Goal: Task Accomplishment & Management: Use online tool/utility

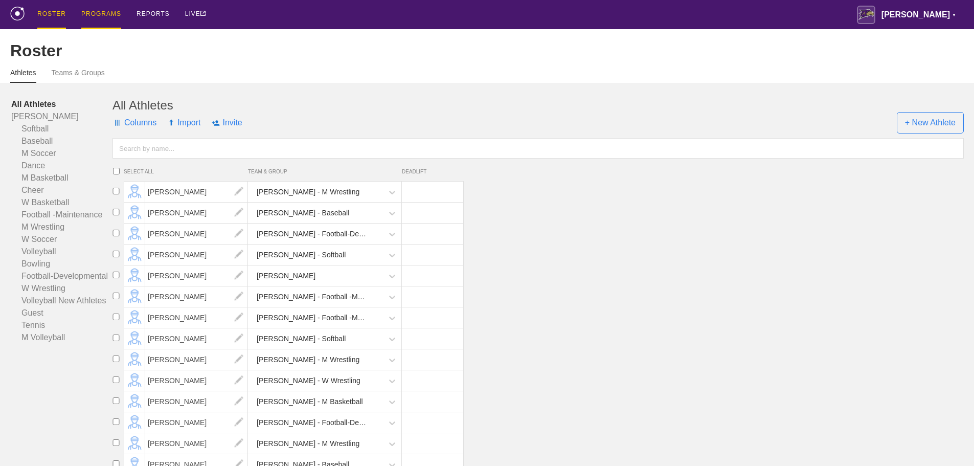
click at [94, 17] on div "PROGRAMS" at bounding box center [101, 14] width 40 height 29
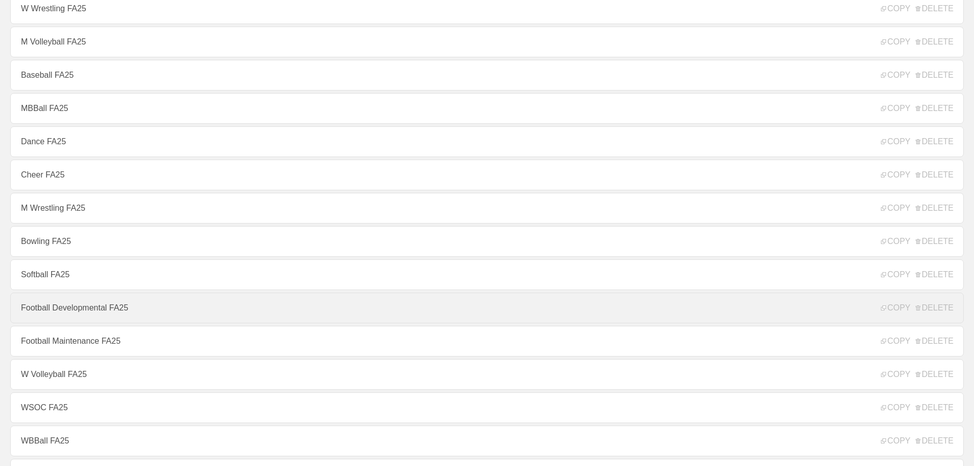
scroll to position [102, 0]
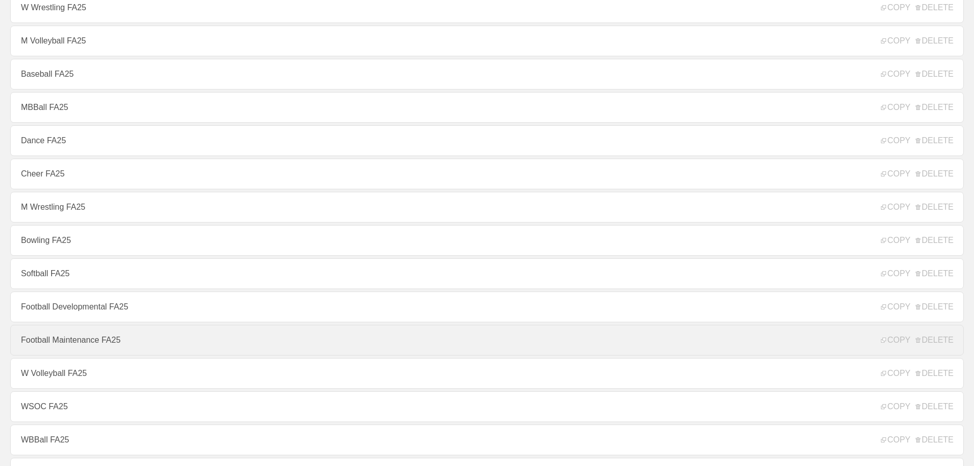
click at [70, 345] on link "Football Maintenance FA25" at bounding box center [486, 340] width 953 height 31
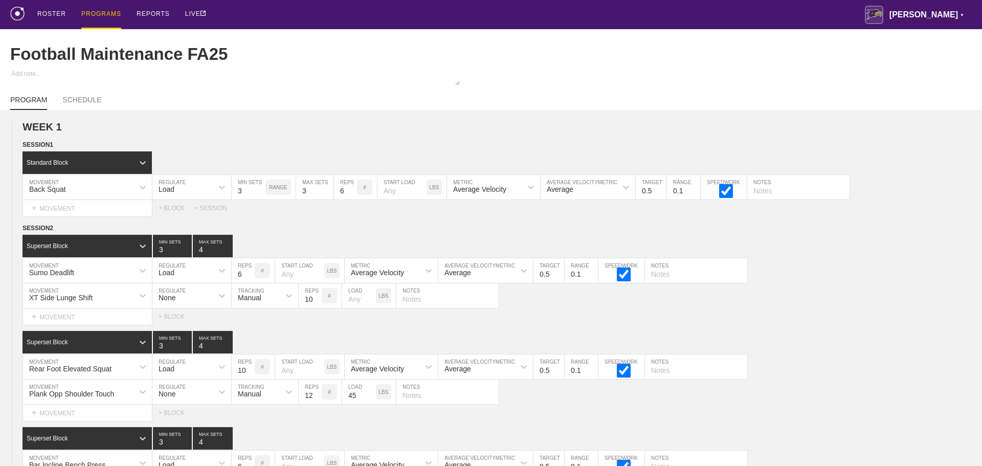
type textarea "x"
type input "Football Maintenance FA25"
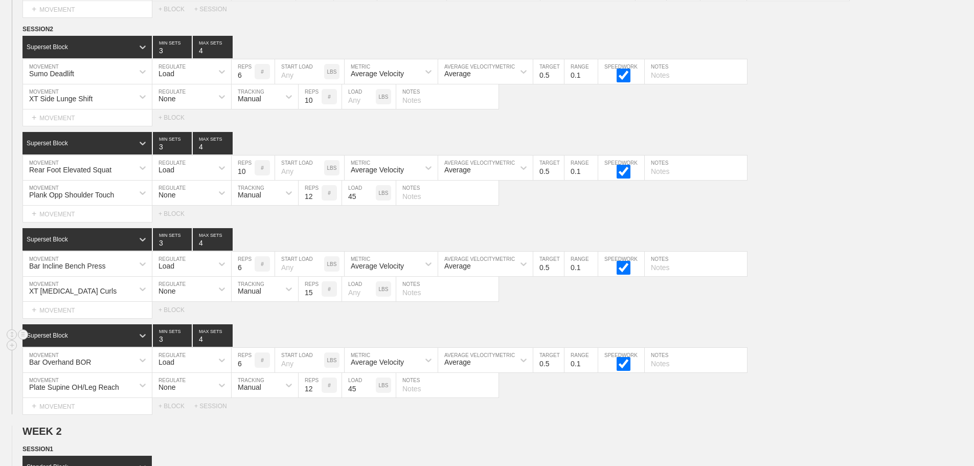
scroll to position [358, 0]
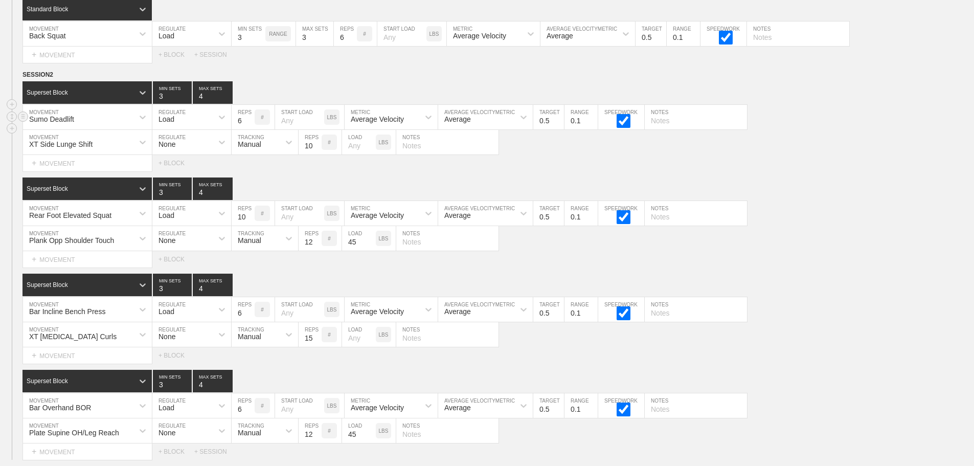
scroll to position [102, 0]
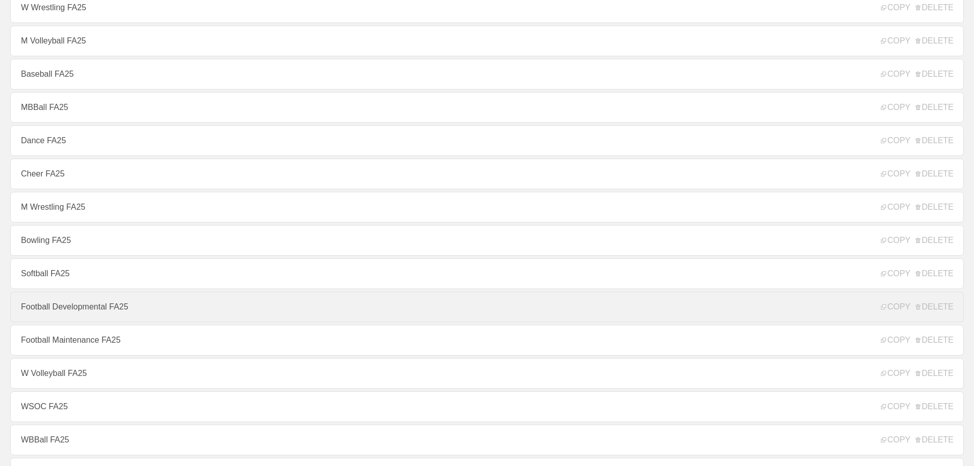
click at [89, 306] on link "Football Developmental FA25" at bounding box center [486, 306] width 953 height 31
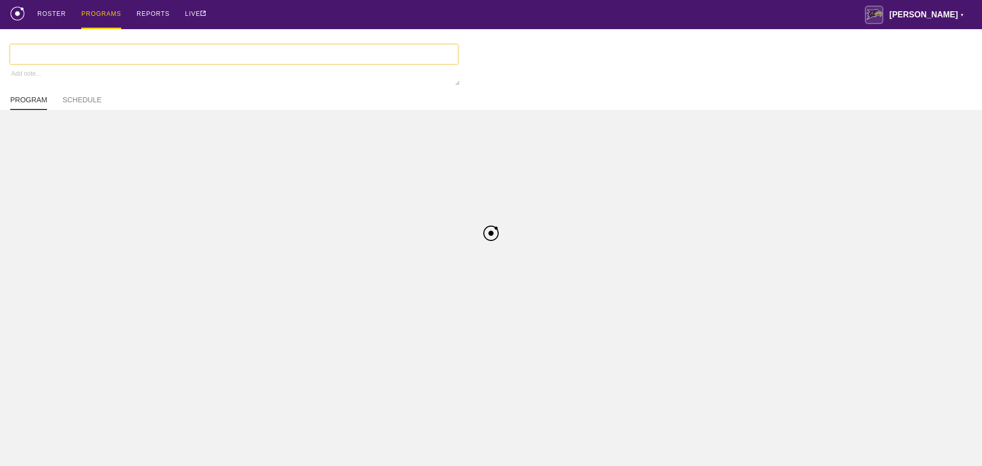
type textarea "x"
type input "Football Developmental FA25"
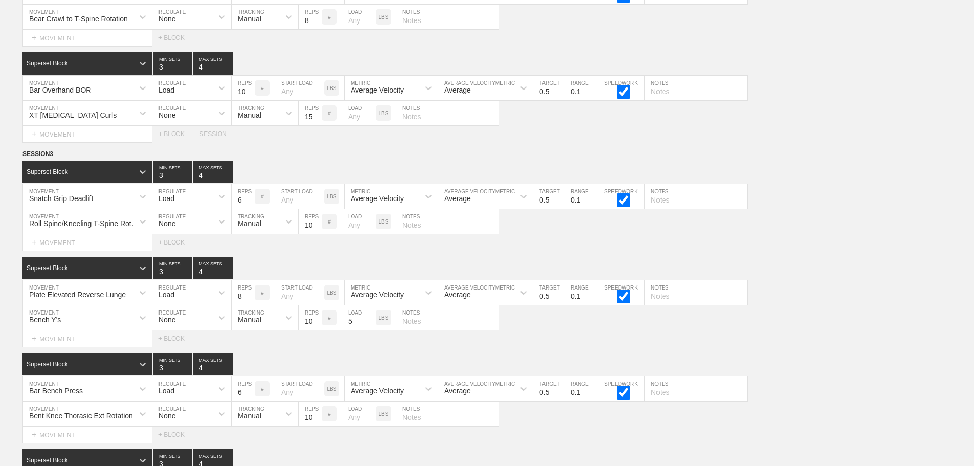
scroll to position [4179, 0]
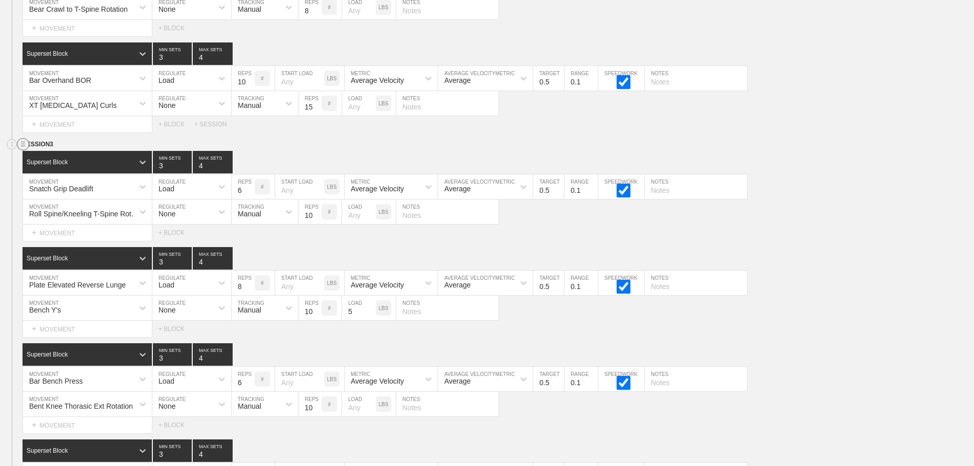
click at [23, 144] on line at bounding box center [23, 144] width 4 height 0
click at [58, 161] on div "DUPLICATE" at bounding box center [72, 163] width 82 height 15
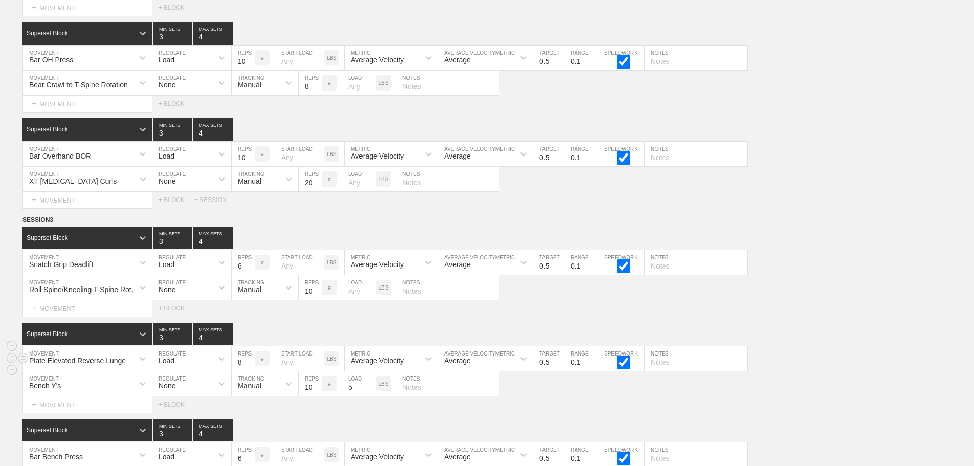
scroll to position [6621, 0]
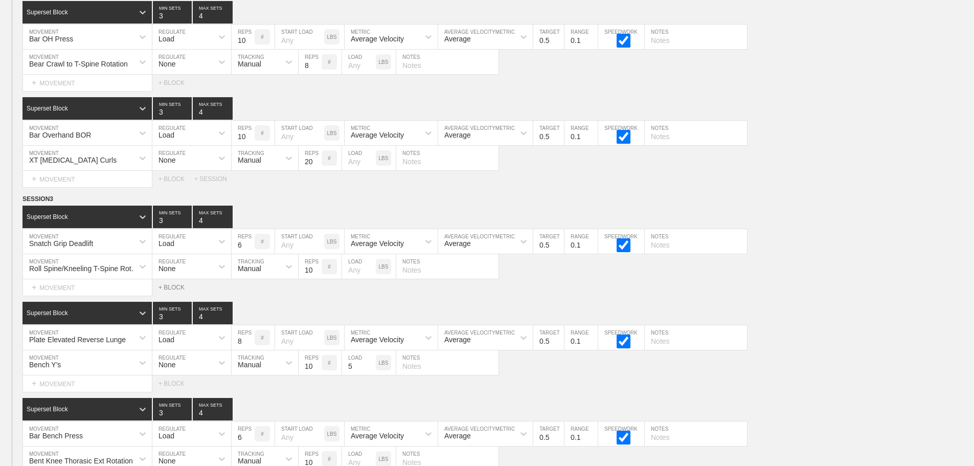
click at [175, 291] on div "+ BLOCK" at bounding box center [176, 287] width 36 height 7
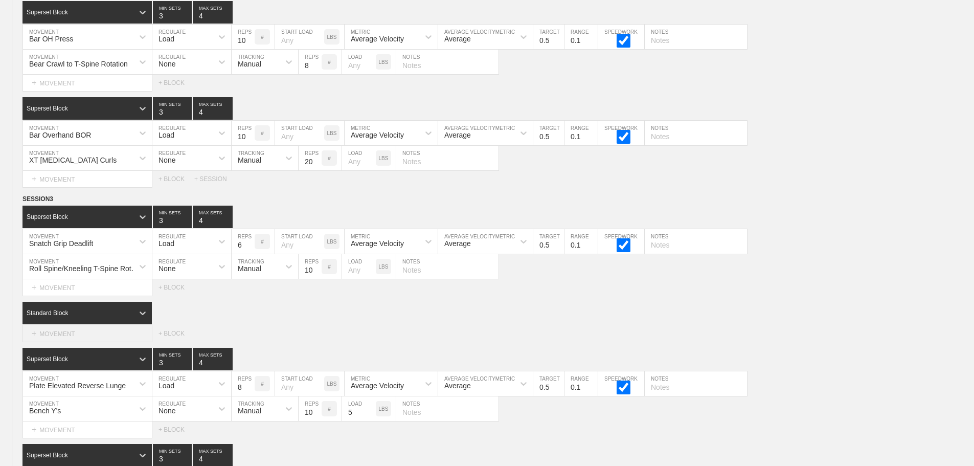
click at [65, 339] on div "+ MOVEMENT" at bounding box center [87, 333] width 130 height 17
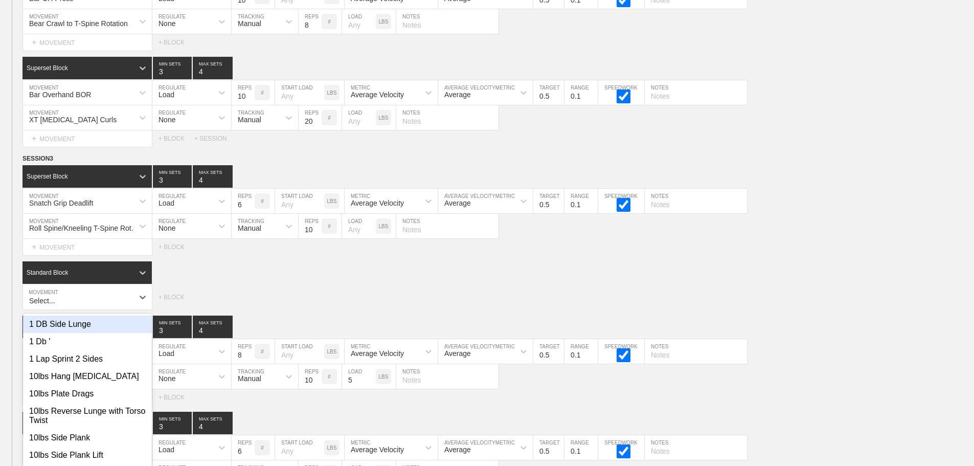
scroll to position [6675, 0]
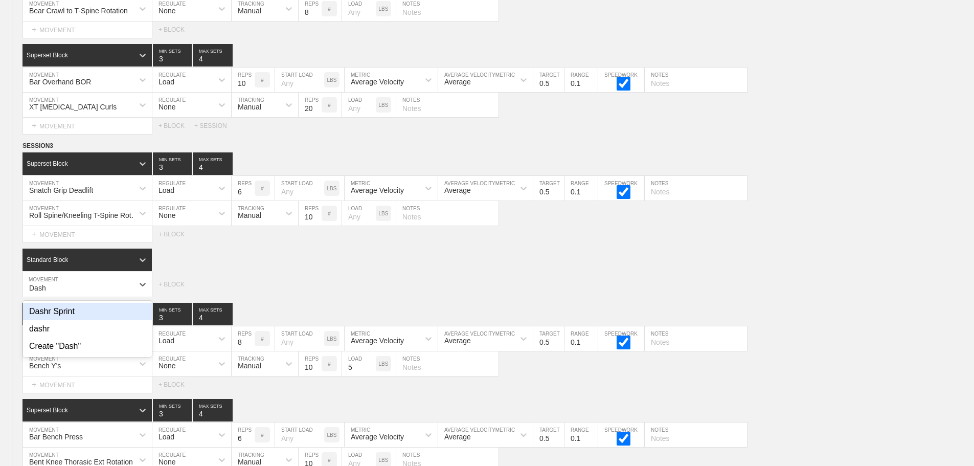
click at [62, 320] on div "Dashr Sprint" at bounding box center [87, 311] width 129 height 17
type input "Dash"
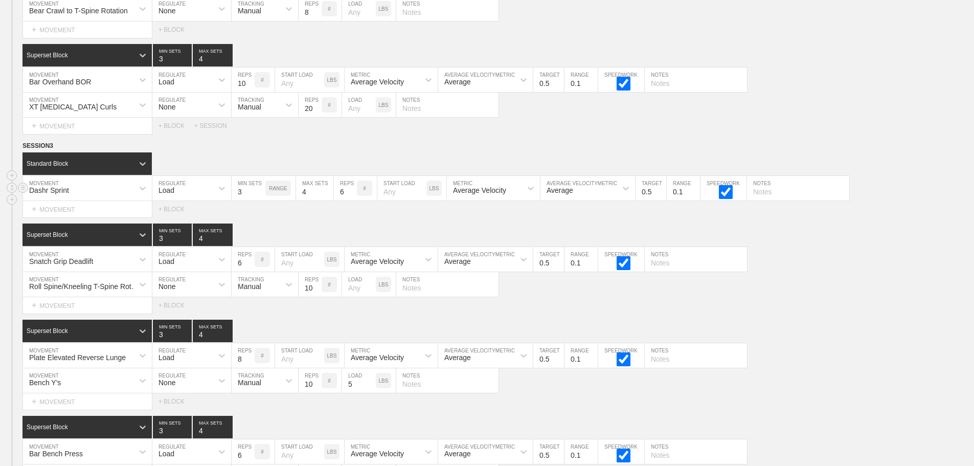
click at [208, 195] on div "Load" at bounding box center [182, 187] width 60 height 17
click at [211, 217] on div "None" at bounding box center [191, 215] width 79 height 17
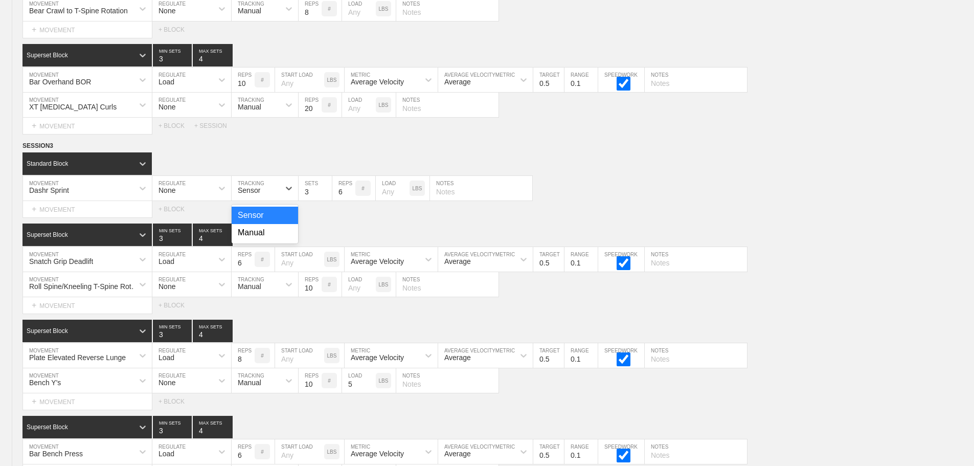
drag, startPoint x: 252, startPoint y: 192, endPoint x: 256, endPoint y: 210, distance: 18.5
click at [252, 193] on div "Sensor" at bounding box center [256, 187] width 48 height 17
click at [264, 241] on div "Manual" at bounding box center [265, 232] width 66 height 17
click at [301, 196] on input "3" at bounding box center [315, 188] width 33 height 25
type input "1"
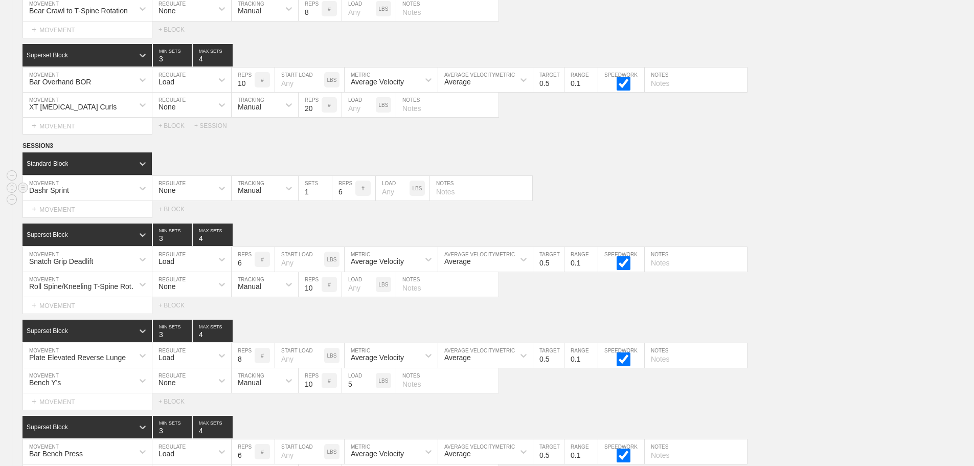
click at [338, 200] on input "6" at bounding box center [343, 188] width 23 height 25
type input "3"
click at [387, 200] on input "number" at bounding box center [393, 188] width 34 height 25
type input "15"
click at [670, 271] on input "text" at bounding box center [696, 259] width 102 height 25
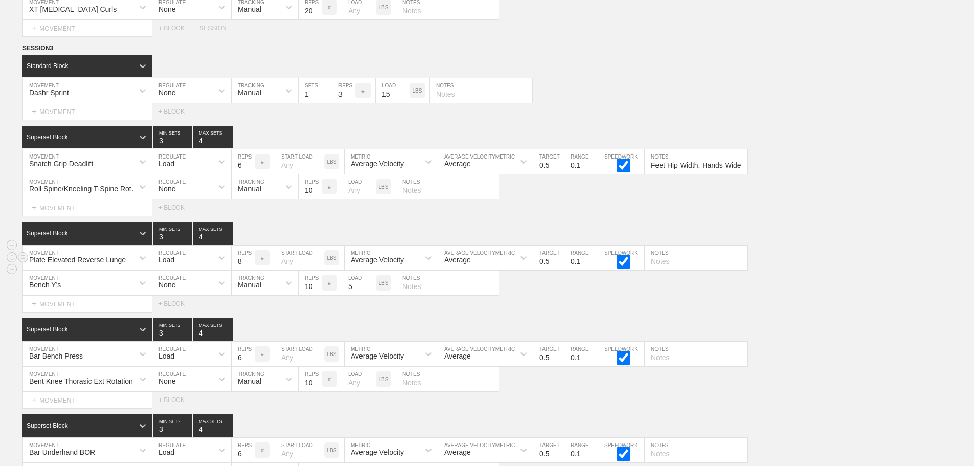
scroll to position [6777, 0]
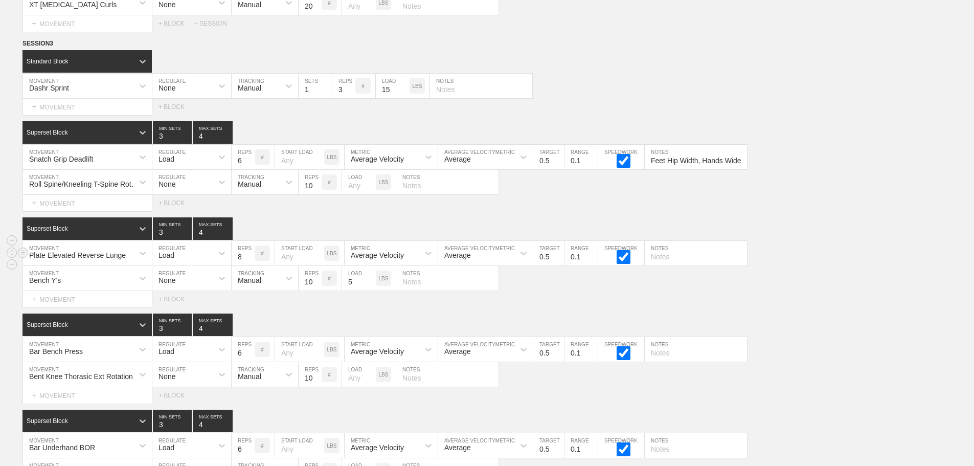
type input "Feet Hip Width, Hands Wide"
click at [661, 262] on input "text" at bounding box center [696, 253] width 102 height 25
type input "Alternate Lunges,"
click at [100, 287] on div "Bench Y's" at bounding box center [78, 277] width 110 height 17
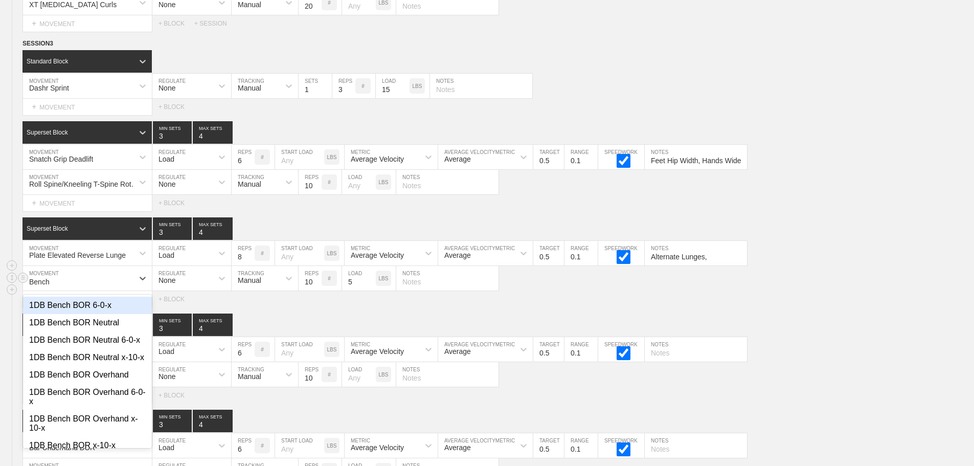
type input "Bench A"
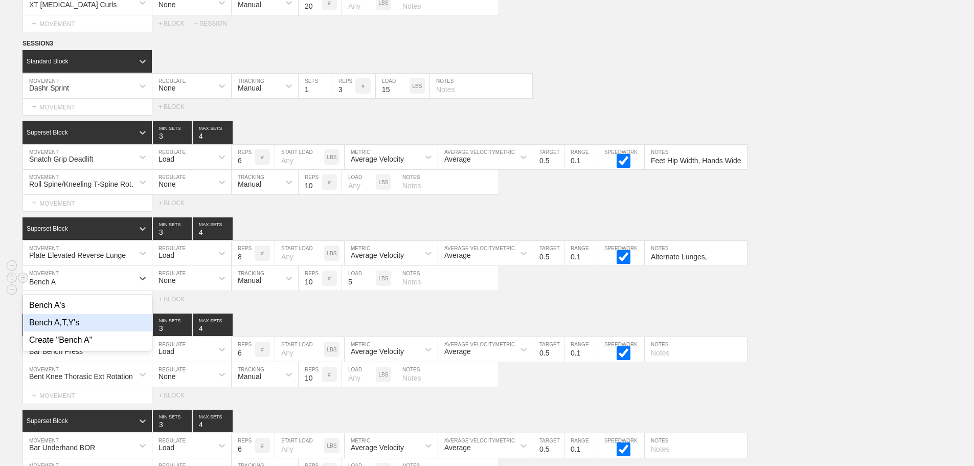
click at [73, 331] on div "Bench A,T,Y's" at bounding box center [87, 322] width 129 height 17
click at [421, 290] on input "text" at bounding box center [447, 278] width 102 height 25
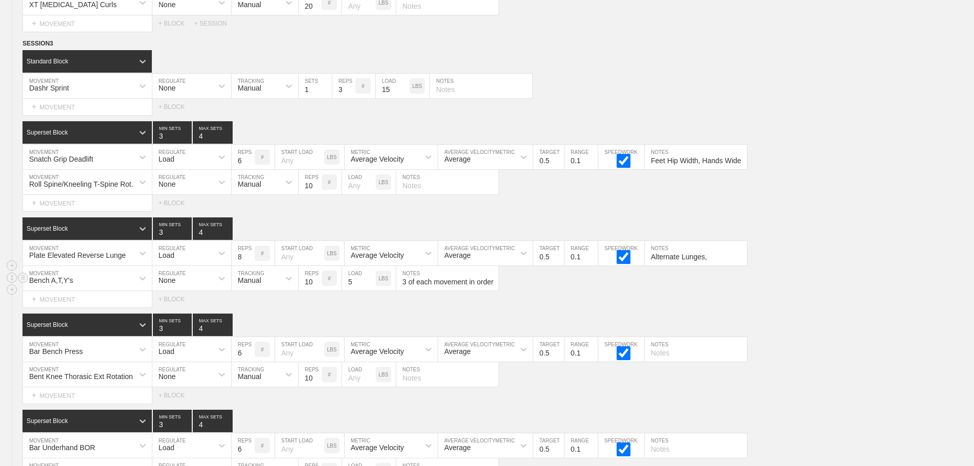
type input "3 of each movement in order"
click at [304, 290] on input "10" at bounding box center [310, 278] width 23 height 25
type input "3"
click at [579, 211] on div "Select... MOVEMENT + MOVEMENT + BLOCK" at bounding box center [487, 203] width 974 height 16
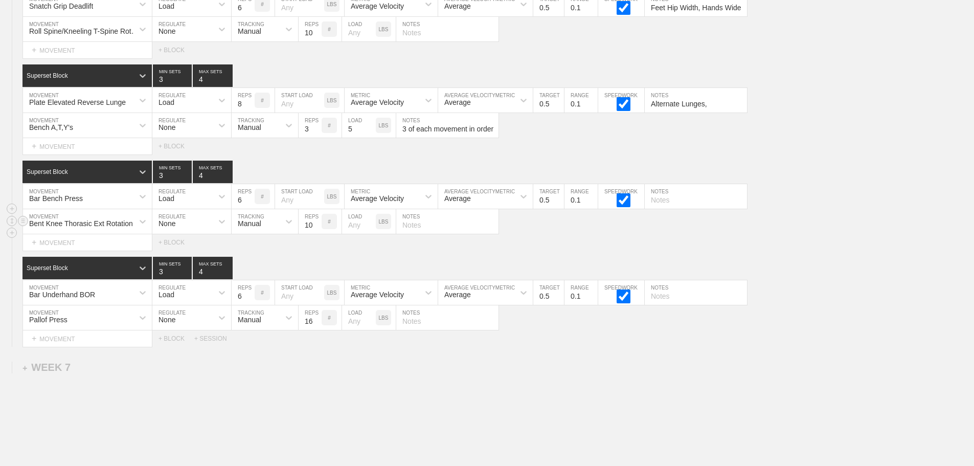
scroll to position [6930, 0]
click at [420, 227] on input "text" at bounding box center [447, 221] width 102 height 25
type input "Squeeze peanut between knees"
click at [306, 329] on input "16" at bounding box center [310, 317] width 23 height 25
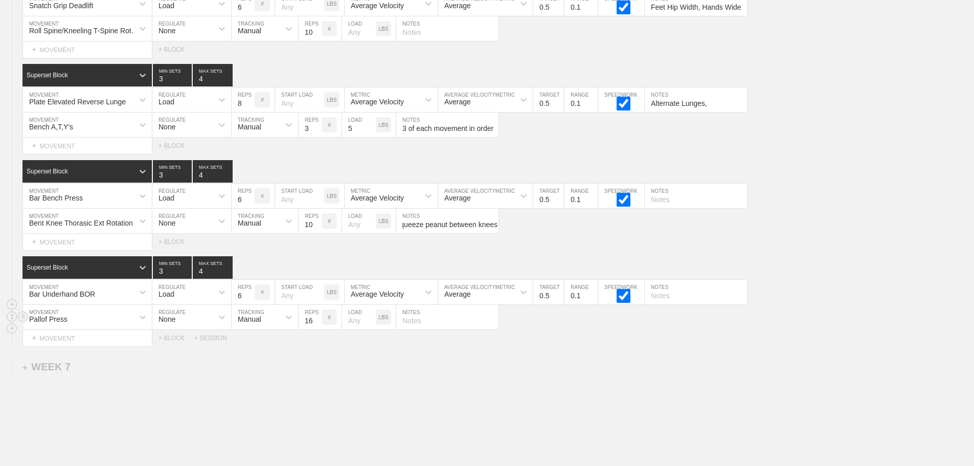
scroll to position [0, 0]
click at [707, 234] on div "Bent Knee Thorasic Ext Rotation MOVEMENT None REGULATE Manual TRACKING 10 REPS …" at bounding box center [487, 221] width 974 height 25
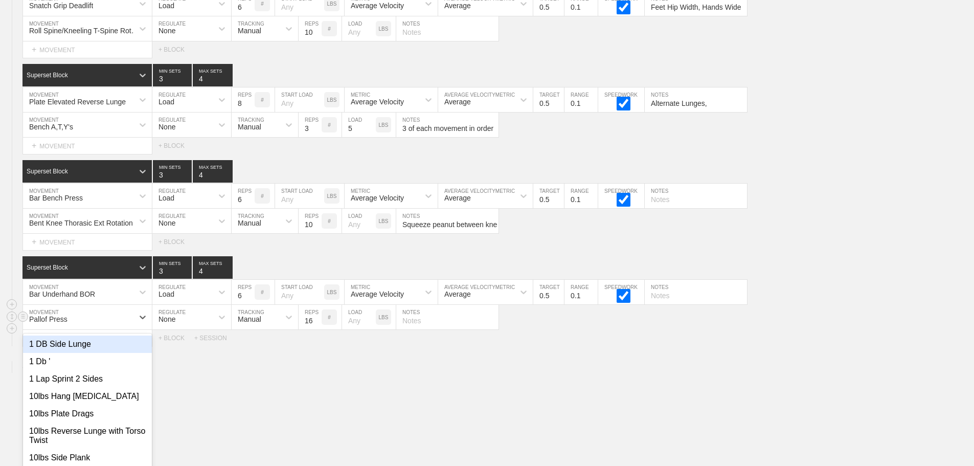
click at [77, 329] on div "option 1 DB Side Lunge focused, 1 of 801. 801 results available. Use Up and Dow…" at bounding box center [87, 317] width 129 height 25
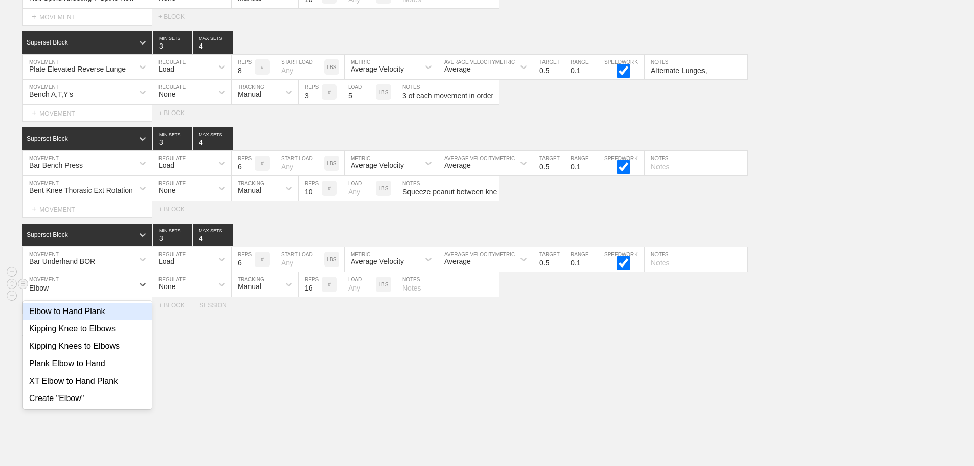
type input "Elbow t"
drag, startPoint x: 85, startPoint y: 322, endPoint x: 213, endPoint y: 305, distance: 128.4
click at [85, 320] on div "Elbow to Hand Plank" at bounding box center [87, 311] width 129 height 17
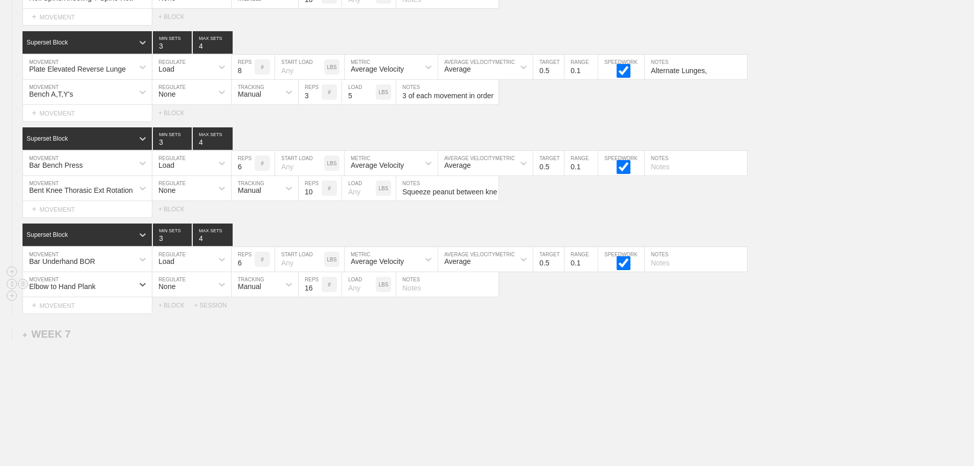
click at [309, 295] on input "16" at bounding box center [310, 284] width 23 height 25
click at [774, 201] on div "Bent Knee Thorasic Ext Rotation MOVEMENT None REGULATE Manual TRACKING 10 REPS …" at bounding box center [487, 188] width 974 height 25
click at [438, 297] on input "text" at bounding box center [447, 284] width 102 height 25
type input "8/ side"
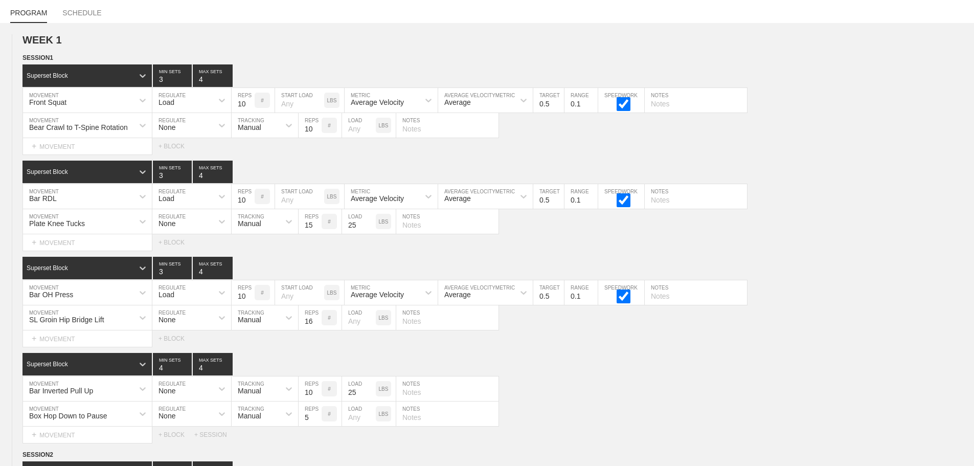
scroll to position [0, 0]
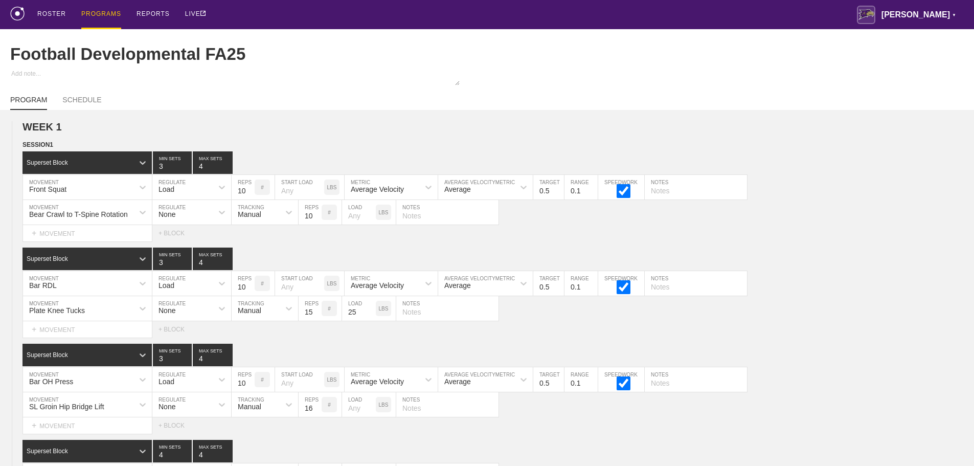
click at [98, 15] on div "PROGRAMS" at bounding box center [101, 14] width 40 height 29
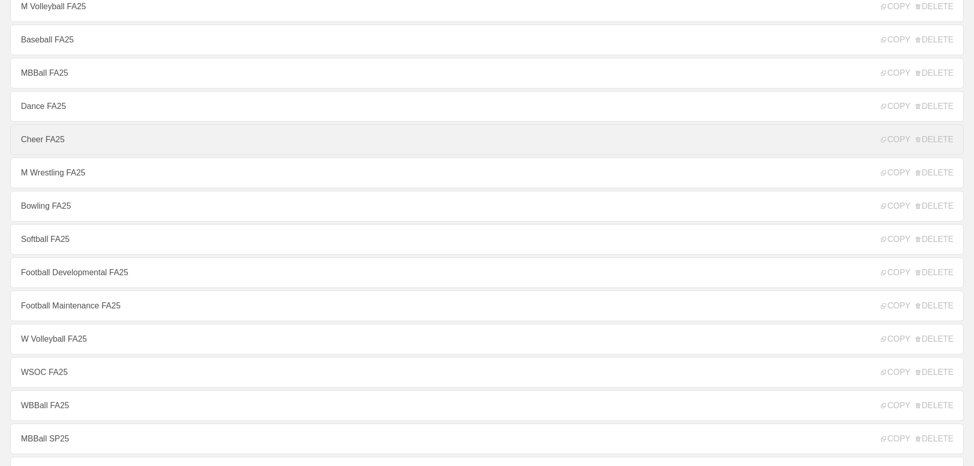
scroll to position [153, 0]
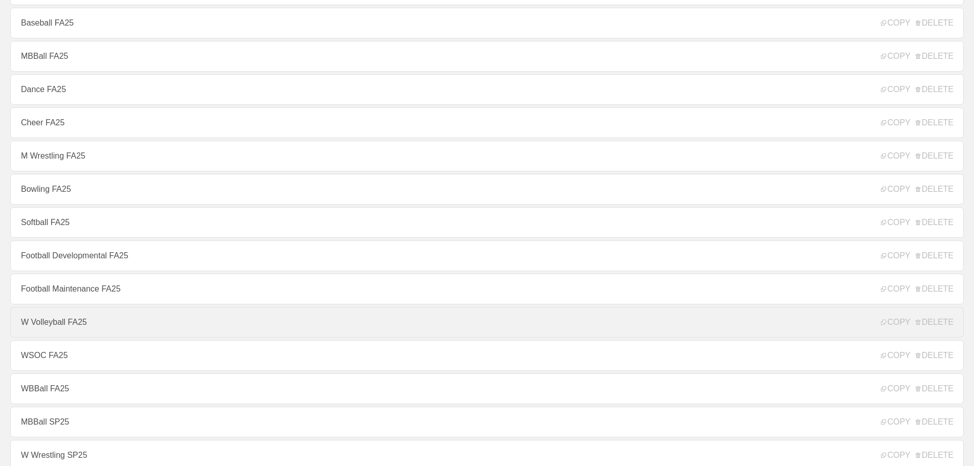
click at [59, 324] on link "W Volleyball FA25" at bounding box center [486, 322] width 953 height 31
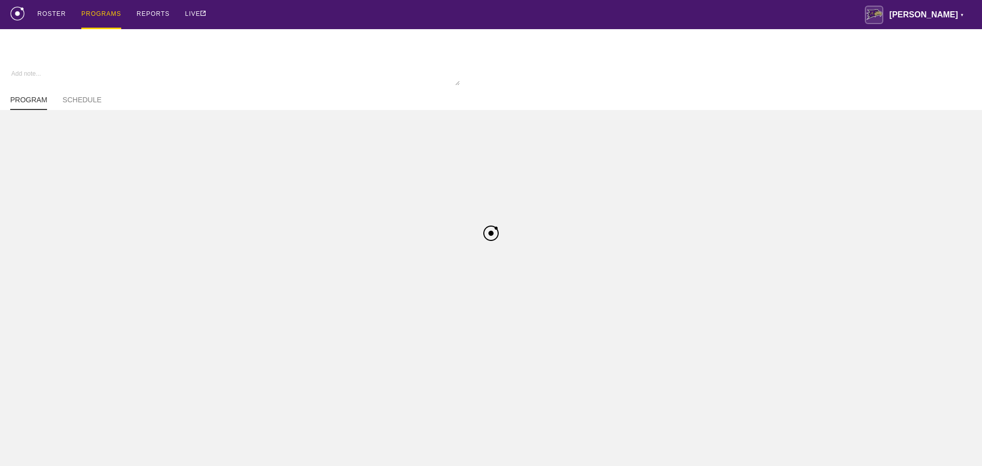
type textarea "x"
type input "W Volleyball FA25"
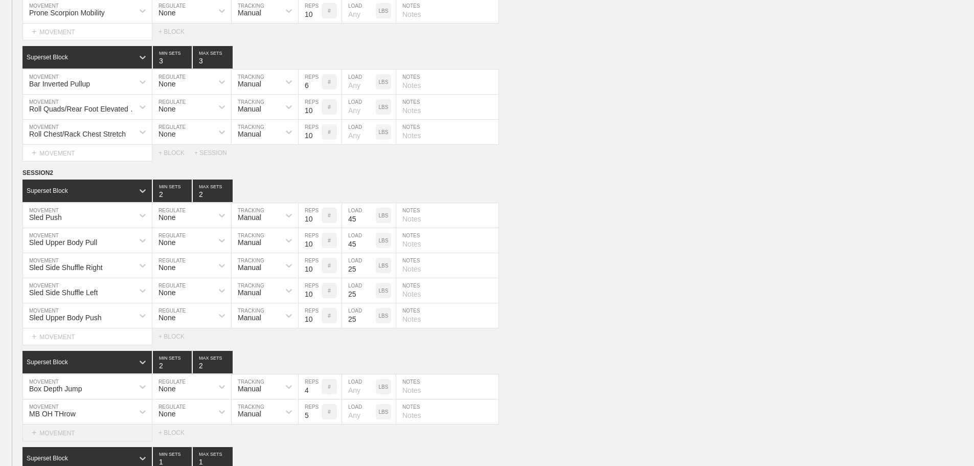
scroll to position [9855, 0]
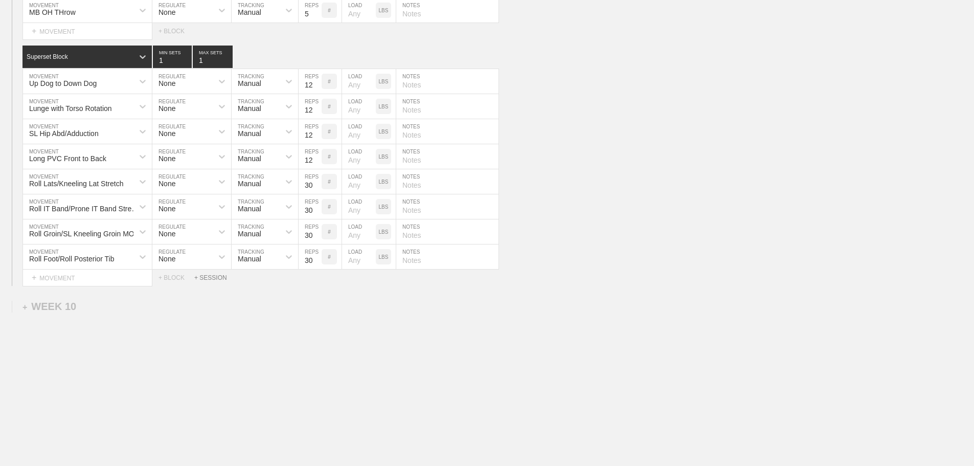
click at [209, 278] on div "+ SESSION" at bounding box center [214, 277] width 41 height 7
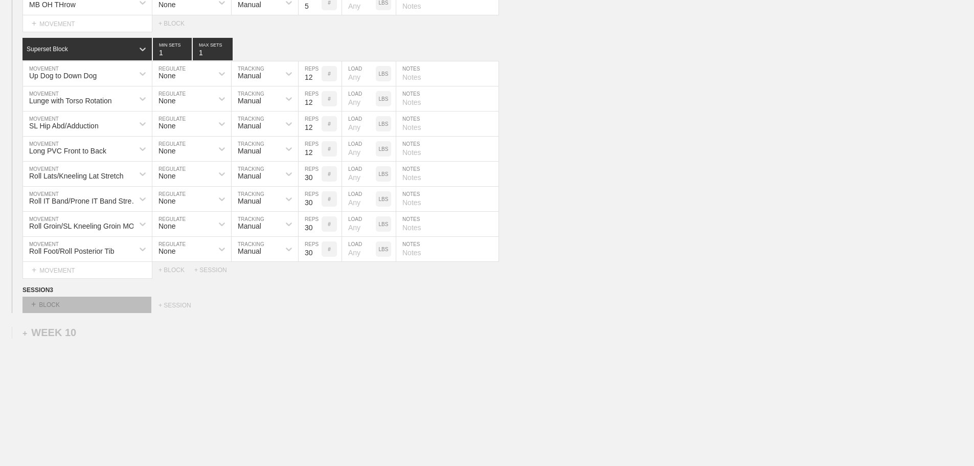
click at [96, 312] on div "+ BLOCK" at bounding box center [86, 305] width 129 height 16
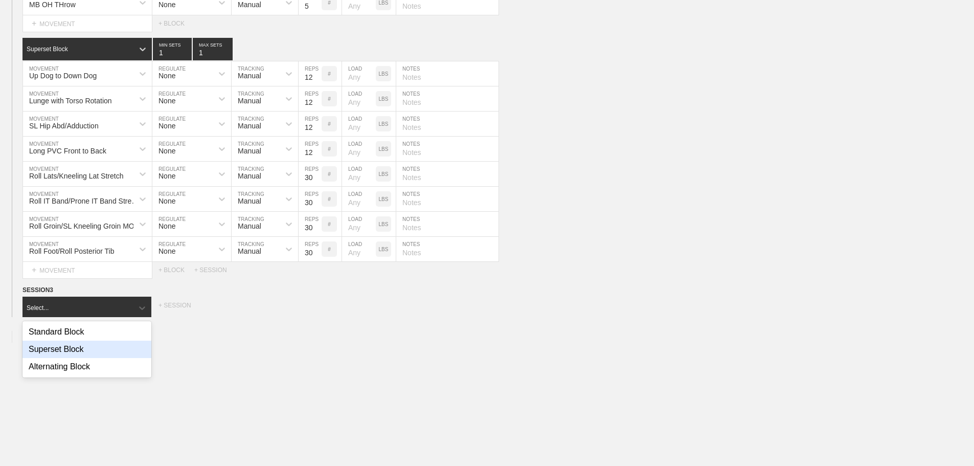
click at [63, 355] on div "Superset Block" at bounding box center [86, 348] width 129 height 17
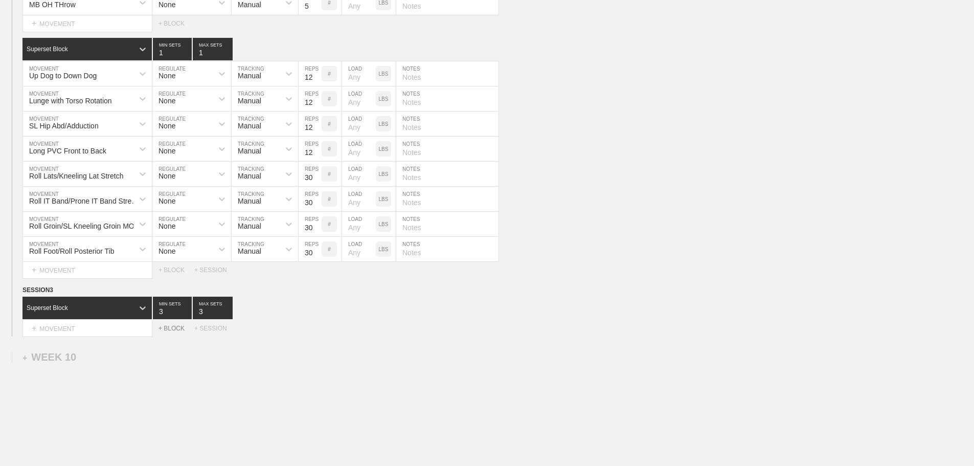
click at [170, 332] on div "+ BLOCK" at bounding box center [176, 328] width 36 height 7
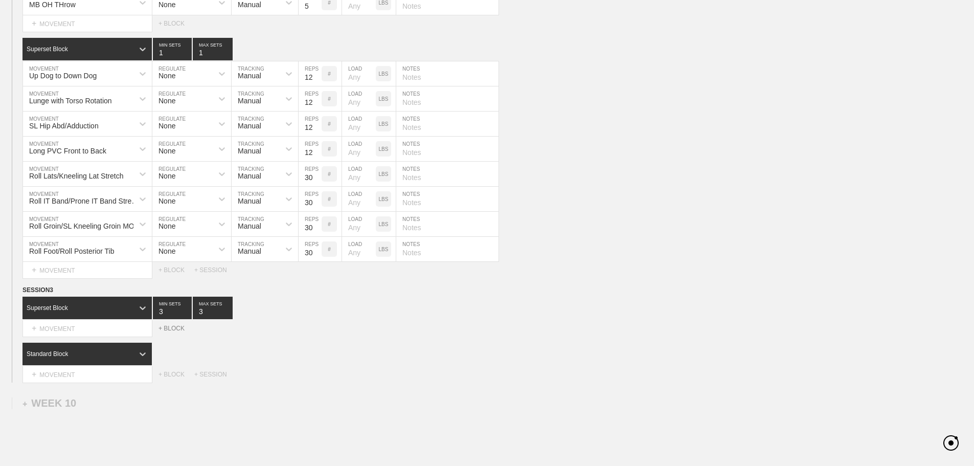
click at [170, 332] on div "+ BLOCK" at bounding box center [176, 328] width 36 height 7
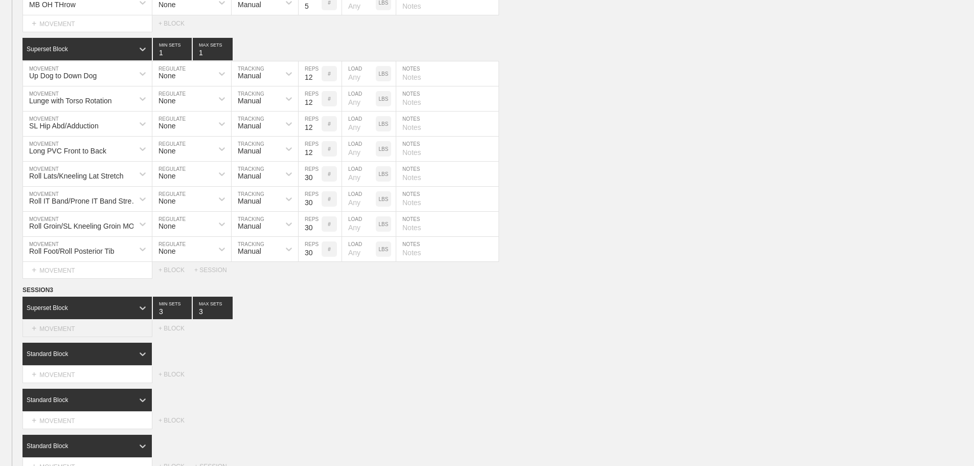
click at [86, 337] on div "+ MOVEMENT" at bounding box center [87, 328] width 130 height 17
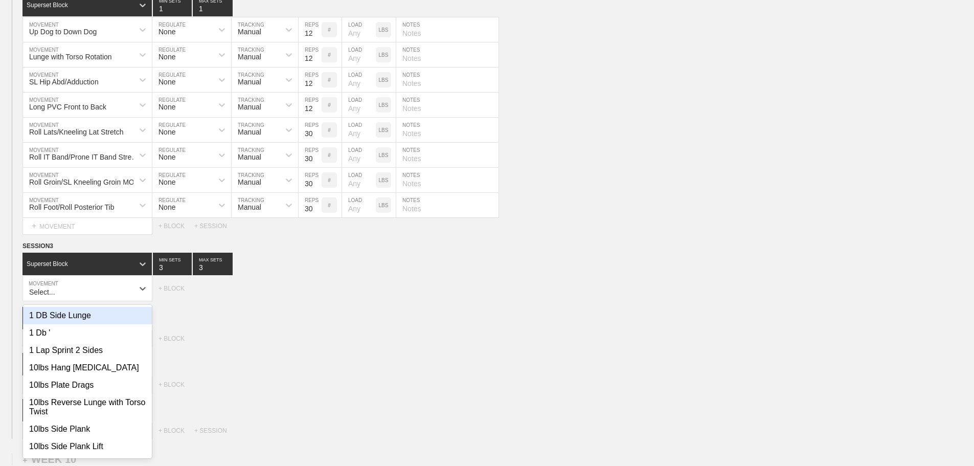
scroll to position [9904, 0]
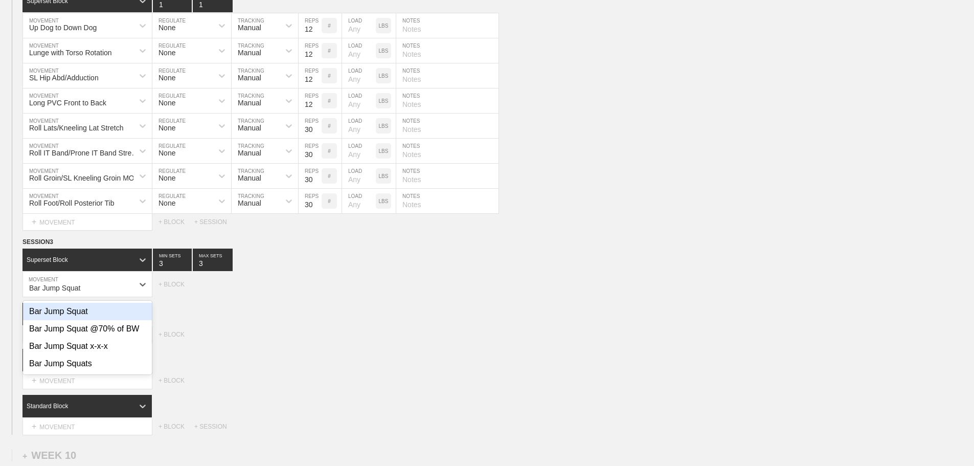
click at [68, 316] on div "Bar Jump Squat" at bounding box center [87, 311] width 129 height 17
type input "Bar Jump Squat"
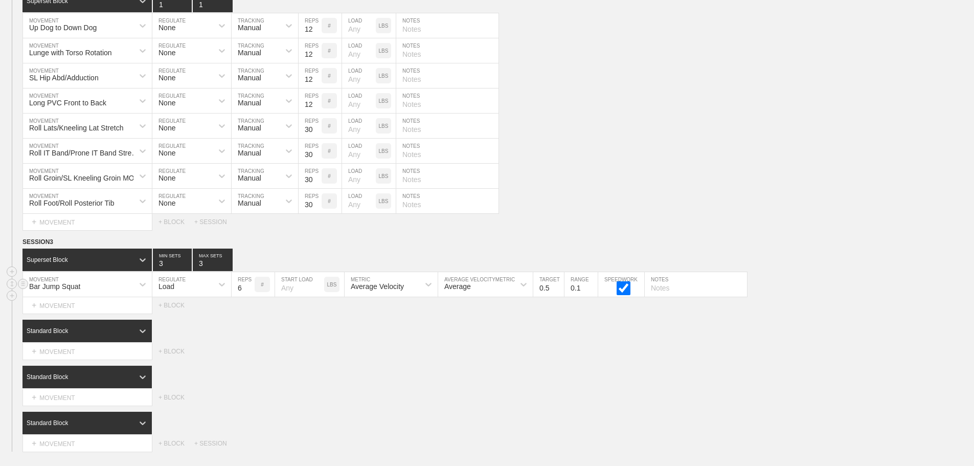
click at [540, 294] on input "0.5" at bounding box center [548, 284] width 31 height 25
type input "1.6"
click at [243, 297] on input "6" at bounding box center [243, 284] width 23 height 25
type input "4"
click at [479, 261] on div "Superset Block 3 MIN SETS 3 MAX SETS" at bounding box center [497, 259] width 951 height 22
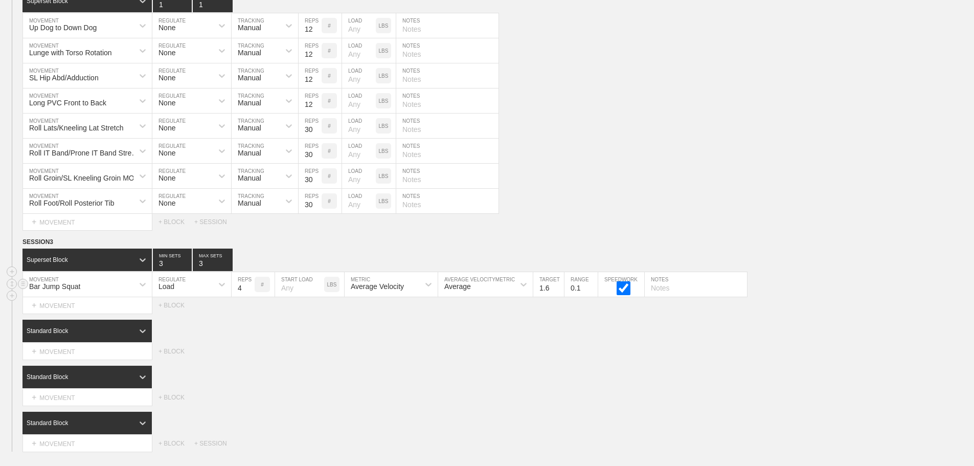
click at [406, 293] on div "Average Velocity" at bounding box center [382, 284] width 75 height 17
click at [401, 334] on div "Peak Velocity" at bounding box center [391, 328] width 93 height 17
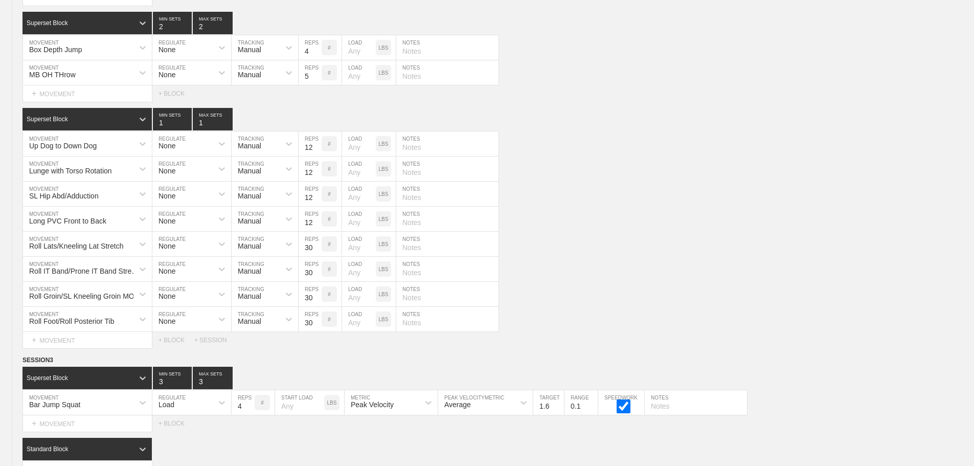
scroll to position [10077, 0]
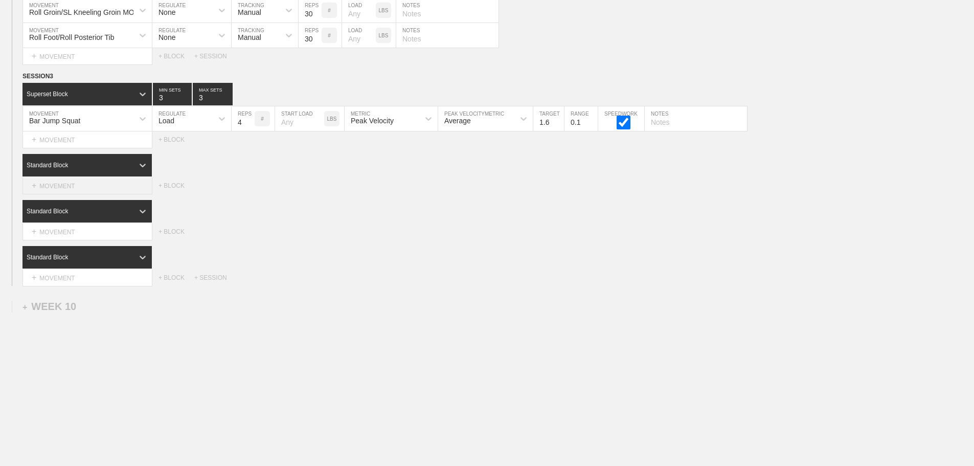
click at [82, 185] on div "+ MOVEMENT" at bounding box center [87, 185] width 130 height 17
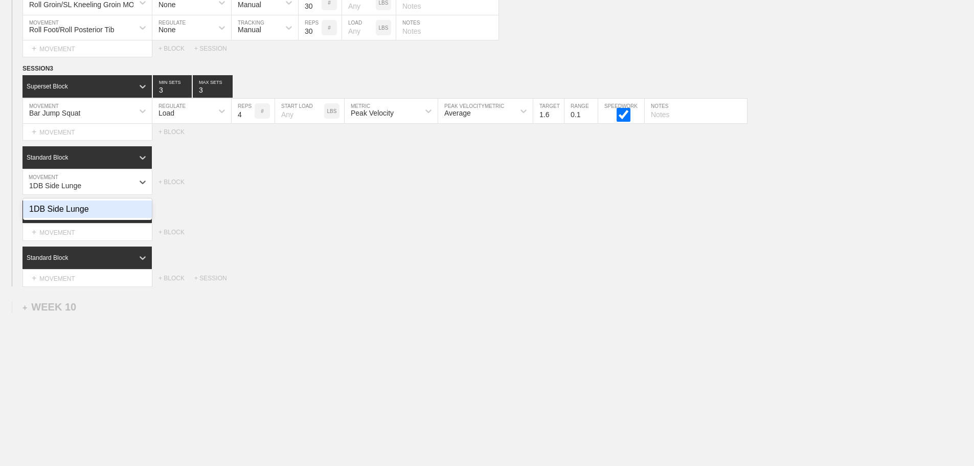
click at [80, 215] on div "1DB Side Lunge" at bounding box center [87, 208] width 129 height 17
type input "1DB Side Lunge"
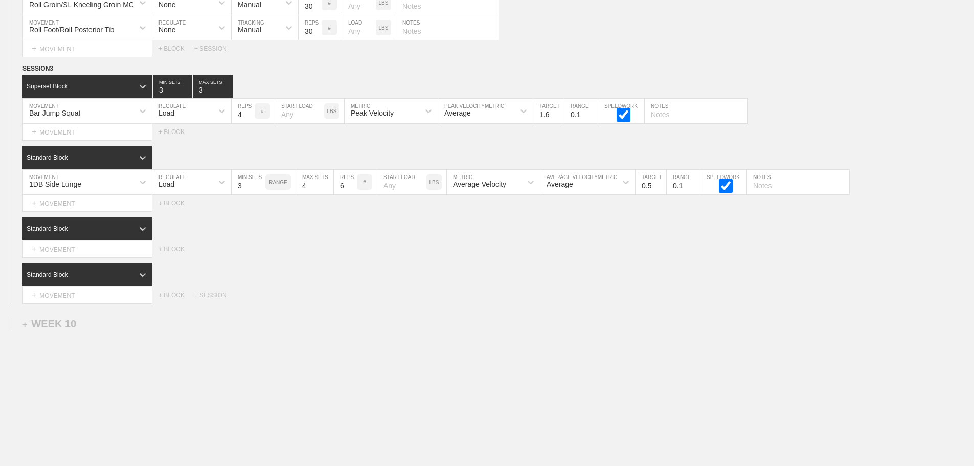
click at [80, 212] on div "+ MOVEMENT" at bounding box center [87, 203] width 130 height 17
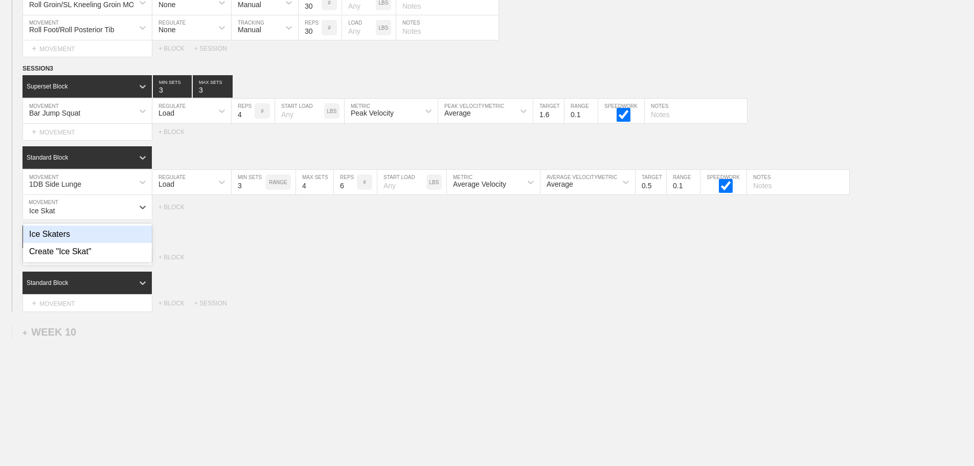
click at [56, 242] on div "Ice Skaters" at bounding box center [87, 233] width 129 height 17
type input "Ice Skat"
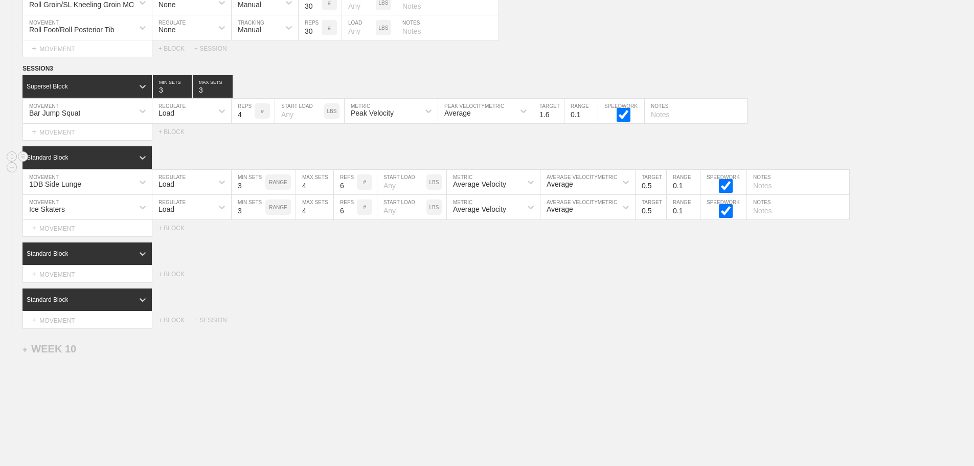
click at [97, 162] on div "Standard Block" at bounding box center [77, 157] width 111 height 9
click at [94, 204] on div "Superset Block" at bounding box center [86, 200] width 129 height 17
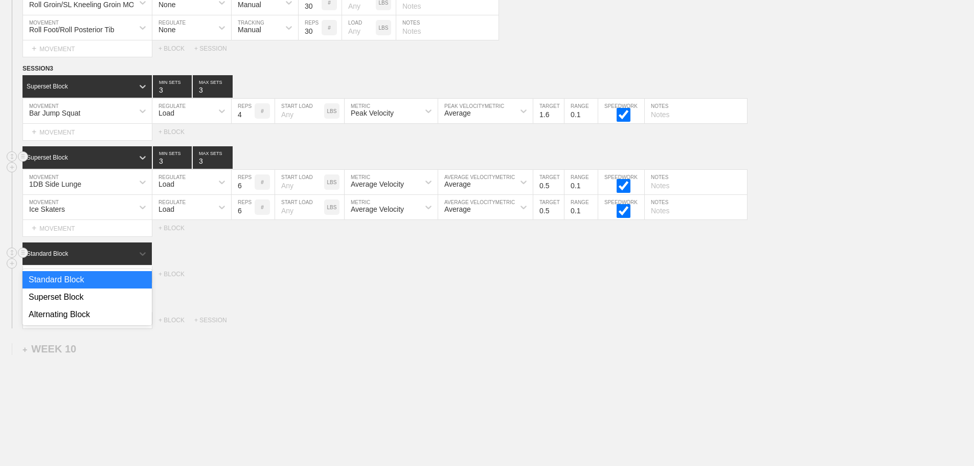
click at [110, 258] on div "Standard Block" at bounding box center [77, 253] width 111 height 9
click at [105, 306] on div "Superset Block" at bounding box center [86, 296] width 129 height 17
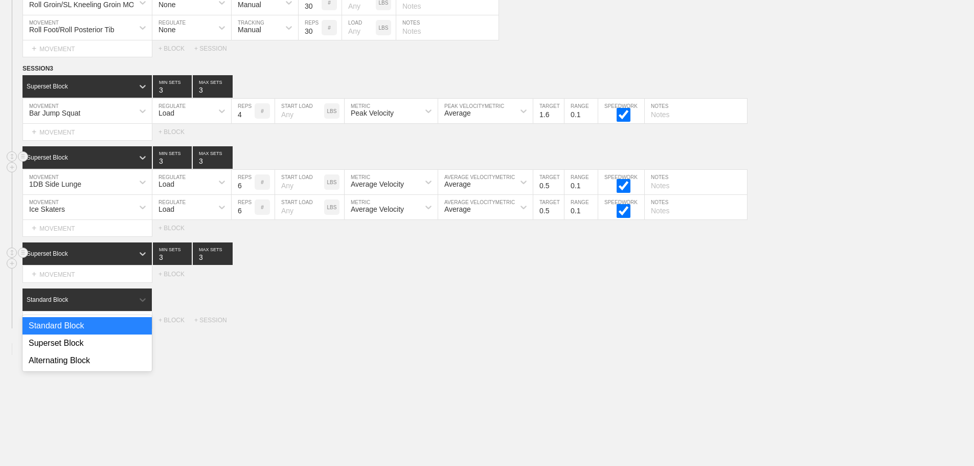
click at [105, 304] on div "Standard Block" at bounding box center [77, 299] width 111 height 9
click at [103, 348] on div "Superset Block" at bounding box center [86, 342] width 129 height 17
click at [497, 311] on div "option Superset Block focused, 2 of 3. 3 results available. Use Up and Down to …" at bounding box center [497, 299] width 951 height 22
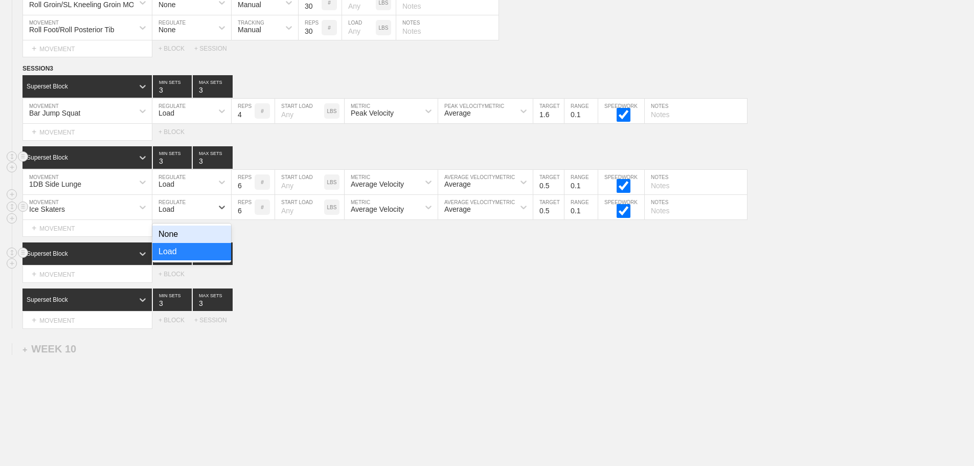
click at [202, 216] on div "Load" at bounding box center [182, 206] width 60 height 17
click at [213, 243] on div "None" at bounding box center [191, 233] width 79 height 17
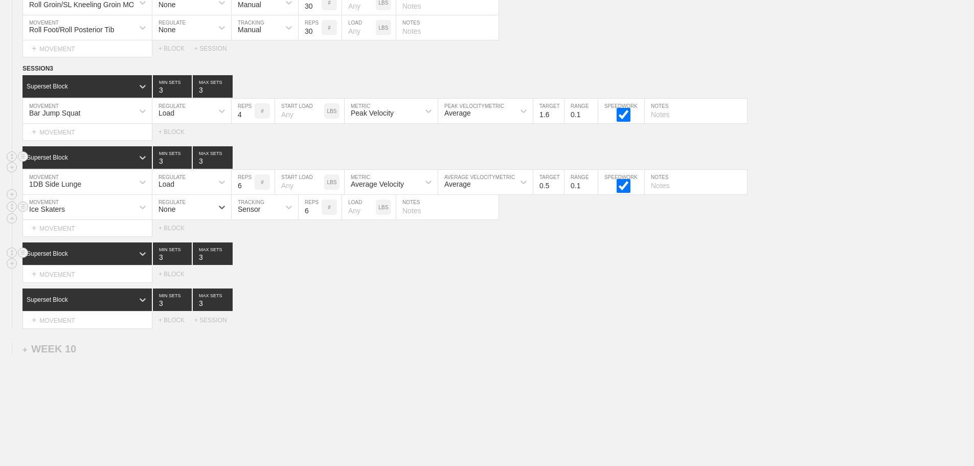
click at [438, 217] on input "text" at bounding box center [447, 207] width 102 height 25
click at [428, 219] on input "Go for Height" at bounding box center [447, 207] width 102 height 25
type input "Go for height"
click at [788, 249] on div "SESSION 3 Superset Block 3 MIN SETS 3 MAX SETS DUPLICATE INSERT MOVEMENT AFTER …" at bounding box center [487, 195] width 974 height 265
click at [668, 190] on input "text" at bounding box center [696, 182] width 102 height 25
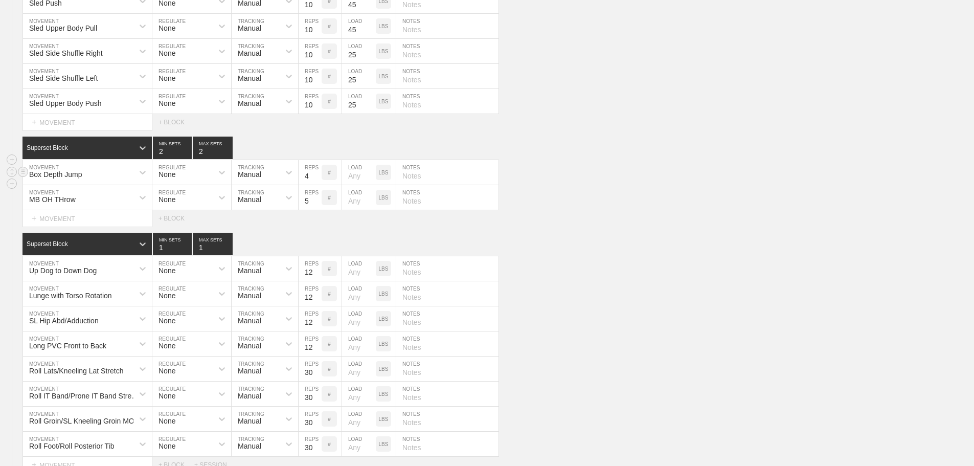
scroll to position [9923, 0]
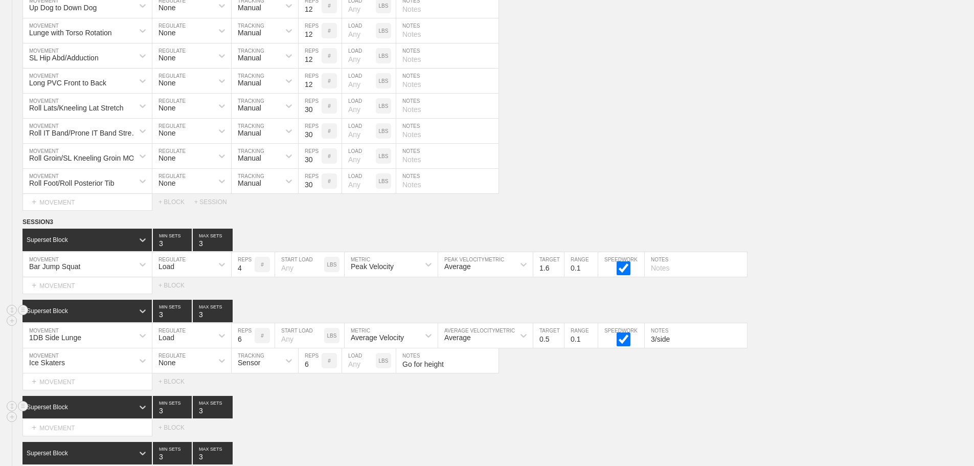
type input "3/side"
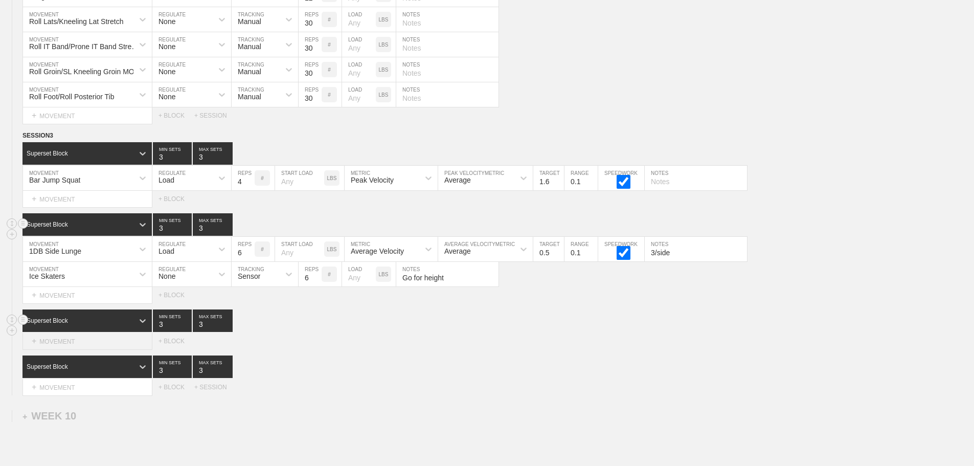
scroll to position [10026, 0]
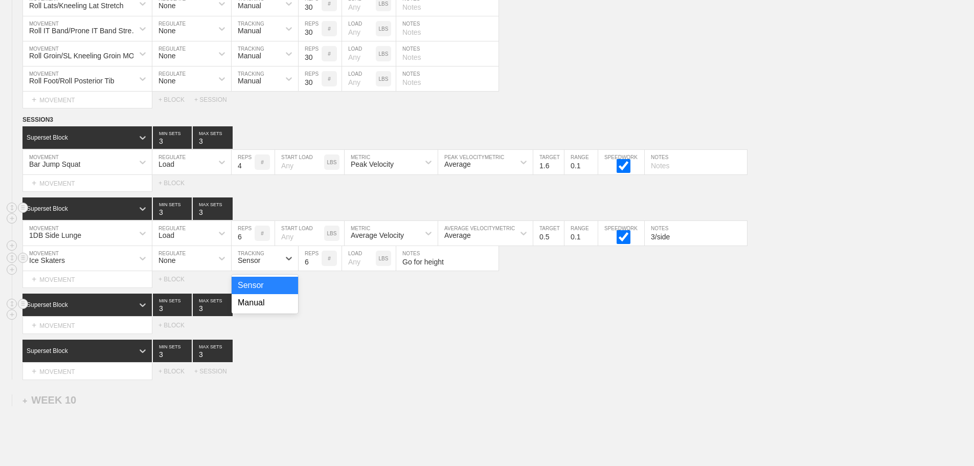
click at [253, 264] on div "Sensor" at bounding box center [249, 260] width 22 height 8
click at [258, 311] on div "Manual" at bounding box center [265, 302] width 66 height 17
click at [807, 287] on div "Select... MOVEMENT + MOVEMENT + BLOCK" at bounding box center [487, 279] width 974 height 16
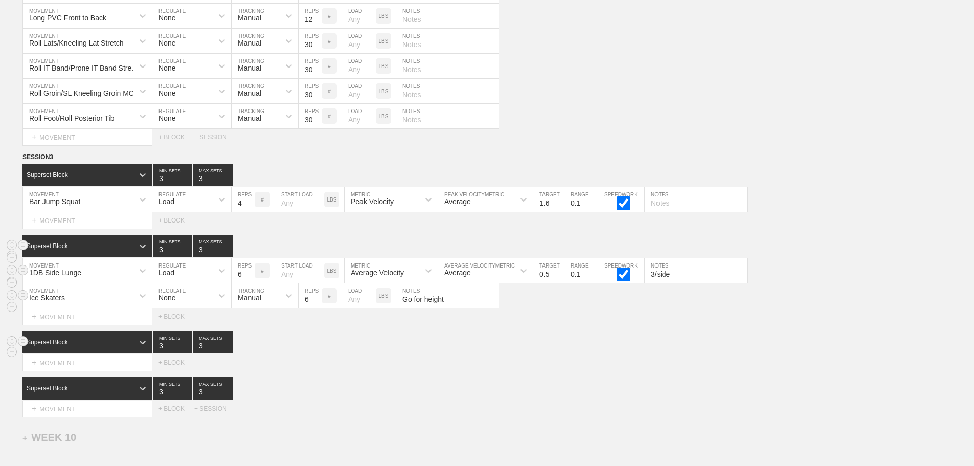
scroll to position [10127, 0]
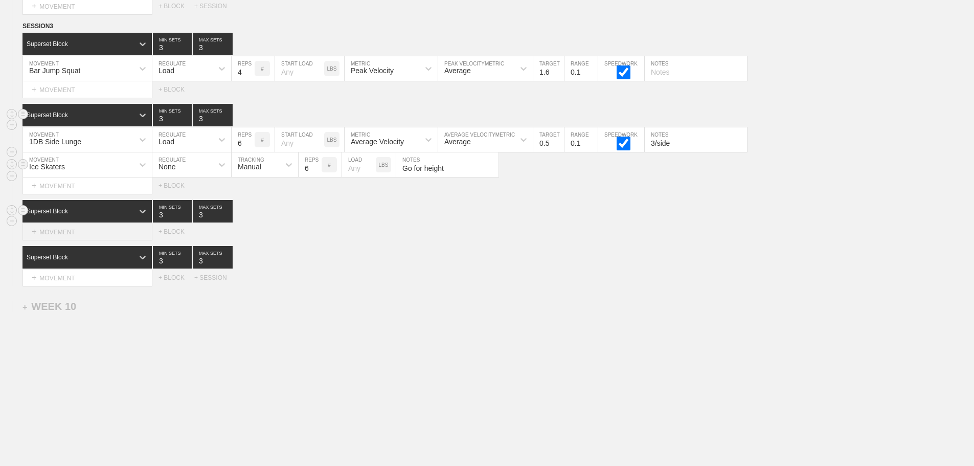
click at [96, 234] on div "+ MOVEMENT" at bounding box center [87, 231] width 130 height 17
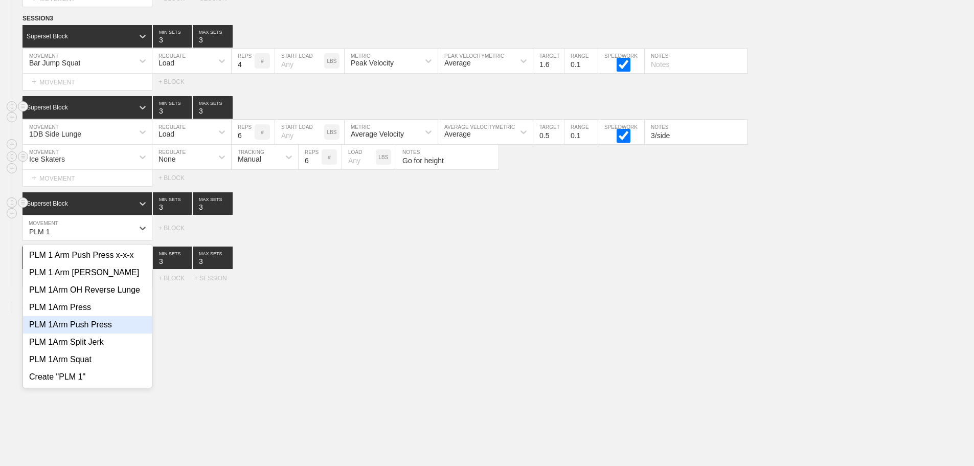
click at [78, 329] on div "PLM 1Arm Push Press" at bounding box center [87, 324] width 129 height 17
type input "PLM 1"
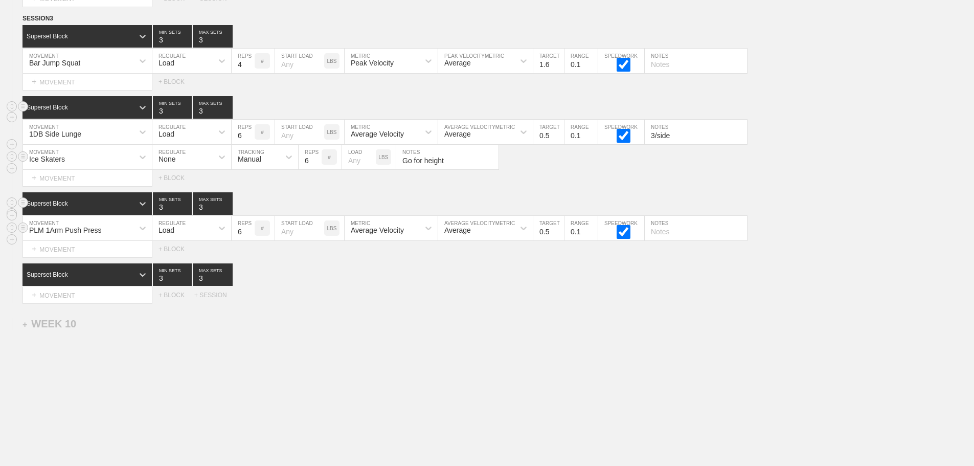
click at [670, 240] on input "text" at bounding box center [696, 228] width 102 height 25
type input "3/side, Push with Legs"
click at [362, 234] on div "Average Velocity" at bounding box center [377, 230] width 53 height 8
click at [385, 281] on div "Peak Velocity" at bounding box center [391, 272] width 93 height 17
click at [542, 240] on input "0.5" at bounding box center [548, 228] width 31 height 25
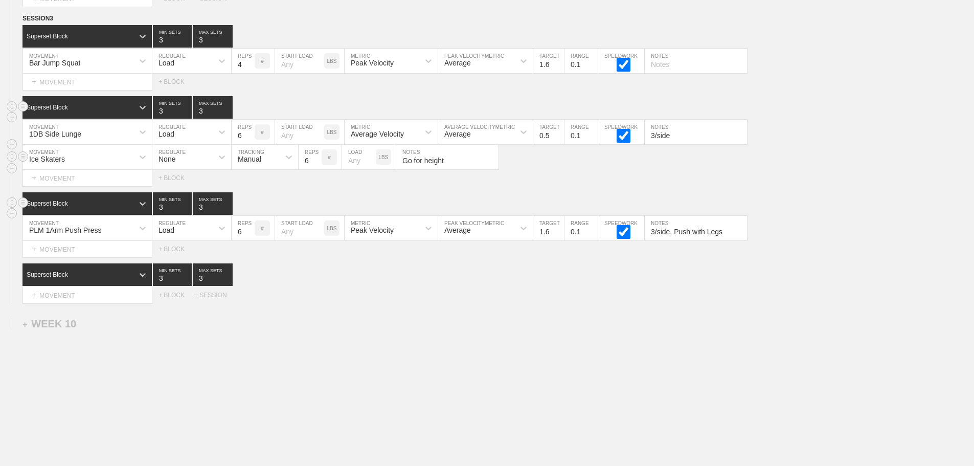
type input "1.6"
click at [823, 186] on div "Select... MOVEMENT + MOVEMENT + BLOCK" at bounding box center [487, 178] width 974 height 16
click at [81, 304] on div "+ MOVEMENT" at bounding box center [87, 295] width 130 height 17
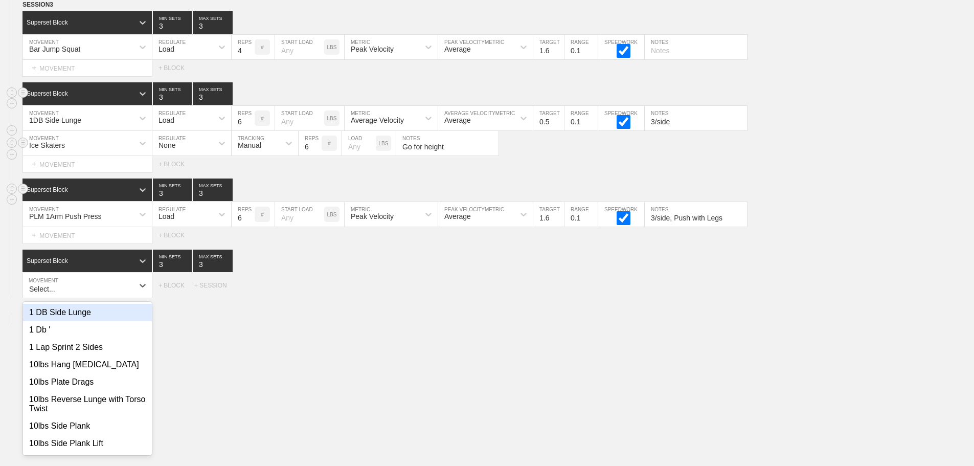
scroll to position [10142, 0]
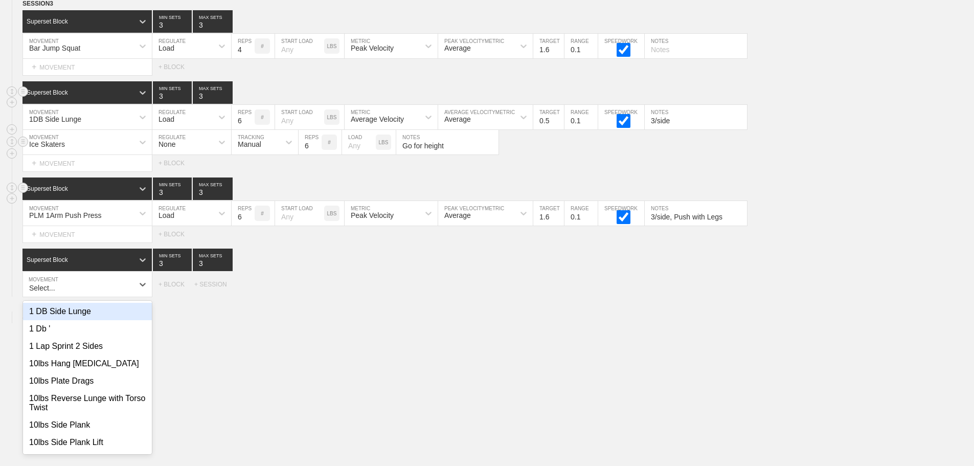
type input "1"
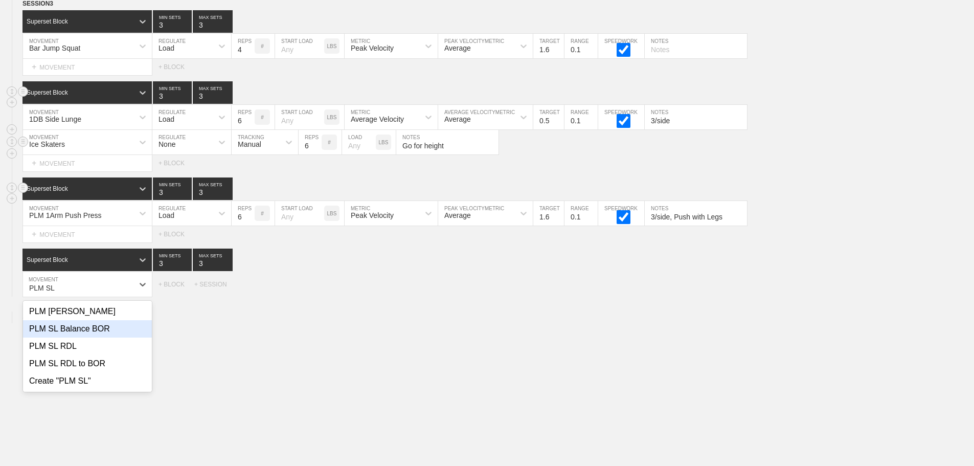
click at [65, 337] on div "PLM SL Balance BOR" at bounding box center [87, 328] width 129 height 17
type input "PLM SL"
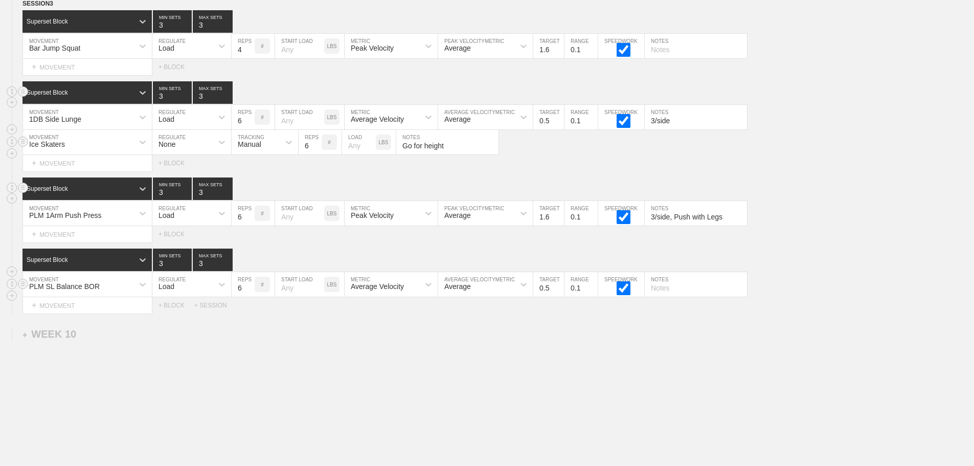
click at [241, 295] on input "6" at bounding box center [243, 284] width 23 height 25
click at [674, 295] on input "text" at bounding box center [696, 284] width 102 height 25
type input "3/side, Pull with same hand as balancing leg"
click at [541, 297] on input "0.5" at bounding box center [548, 284] width 31 height 25
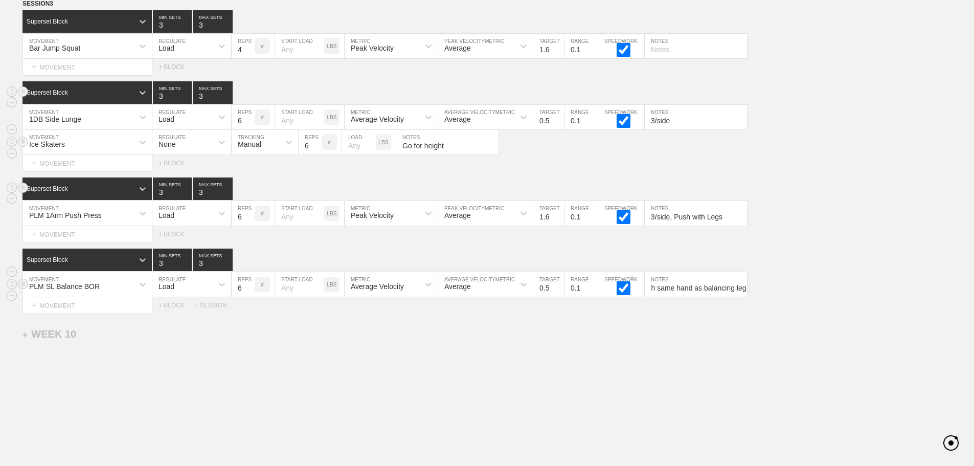
scroll to position [0, 0]
type input "0.3"
click at [355, 250] on div "SESSION 3 Superset Block 3 MIN SETS 3 MAX SETS DUPLICATE INSERT MOVEMENT AFTER …" at bounding box center [487, 155] width 974 height 315
click at [660, 54] on input "text" at bounding box center [696, 46] width 102 height 25
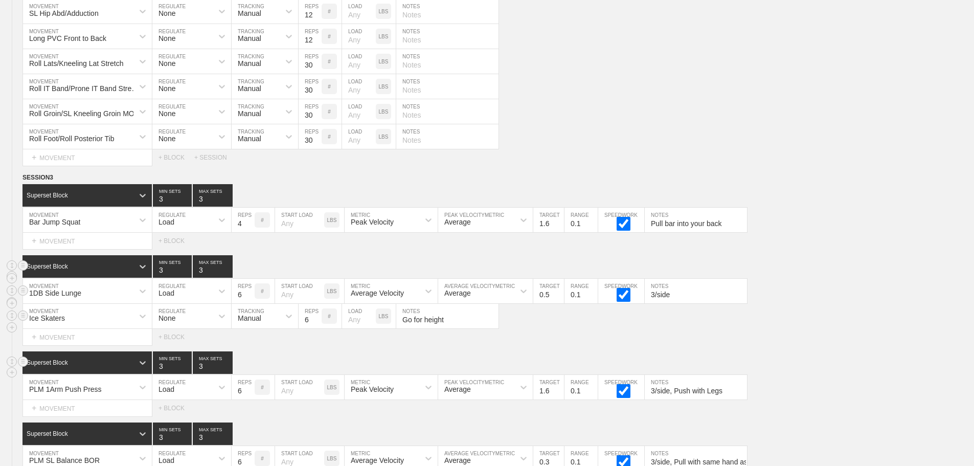
scroll to position [10142, 0]
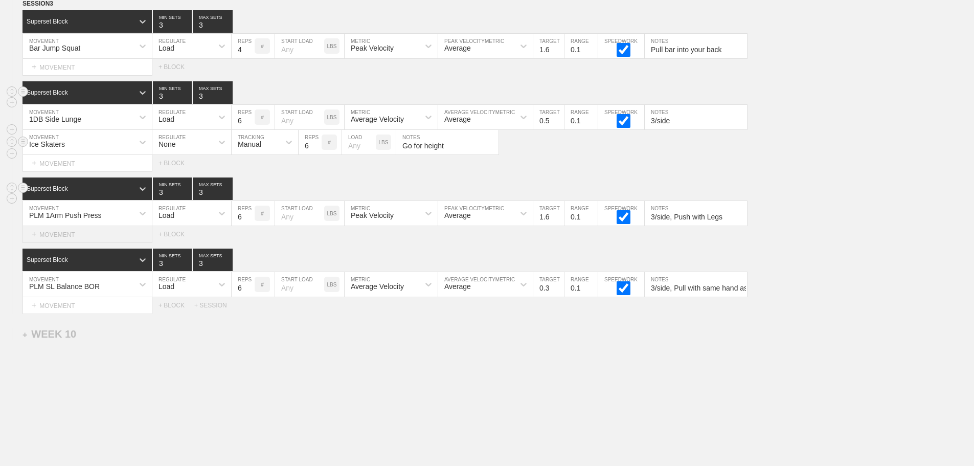
type input "Pull bar into your back"
click at [90, 235] on div "+ MOVEMENT" at bounding box center [87, 234] width 130 height 17
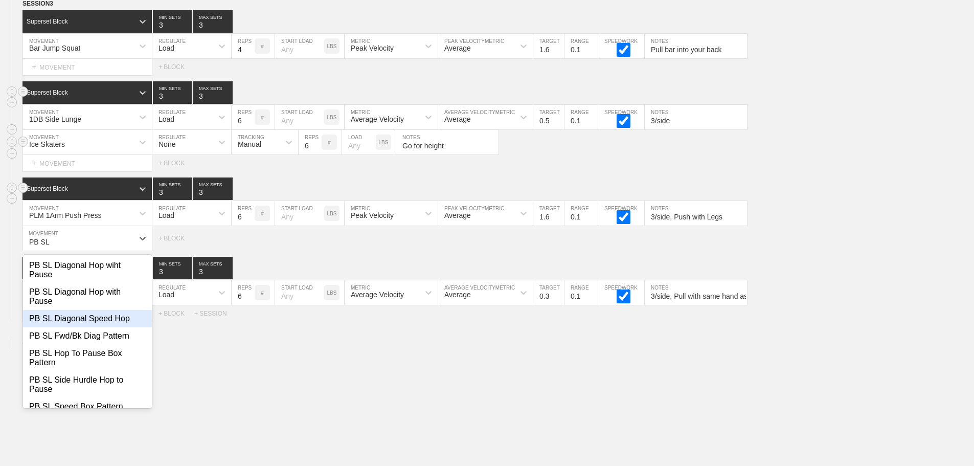
click at [106, 326] on div "PB SL Diagonal Speed Hop" at bounding box center [87, 318] width 129 height 17
type input "PB SL"
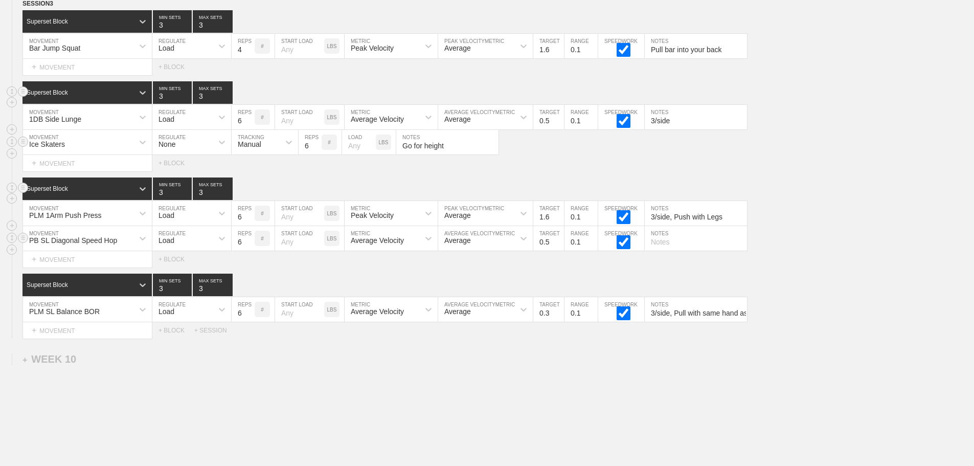
click at [206, 241] on div "Load" at bounding box center [182, 238] width 60 height 17
click at [210, 274] on div "None" at bounding box center [191, 265] width 79 height 17
click at [268, 246] on div "Sensor" at bounding box center [256, 238] width 48 height 17
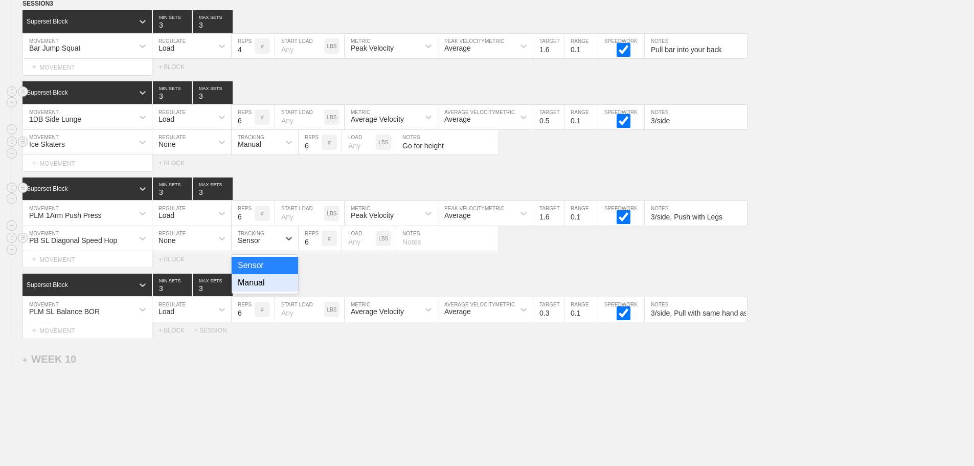
drag, startPoint x: 266, startPoint y: 294, endPoint x: 289, endPoint y: 259, distance: 41.7
click at [267, 291] on div "Manual" at bounding box center [265, 282] width 66 height 17
click at [306, 251] on input "6" at bounding box center [310, 238] width 23 height 25
click at [577, 277] on div "SESSION 3 Superset Block 3 MIN SETS 3 MAX SETS DUPLICATE INSERT MOVEMENT AFTER …" at bounding box center [487, 168] width 974 height 340
click at [781, 166] on div "Select... MOVEMENT + MOVEMENT + BLOCK" at bounding box center [487, 163] width 974 height 16
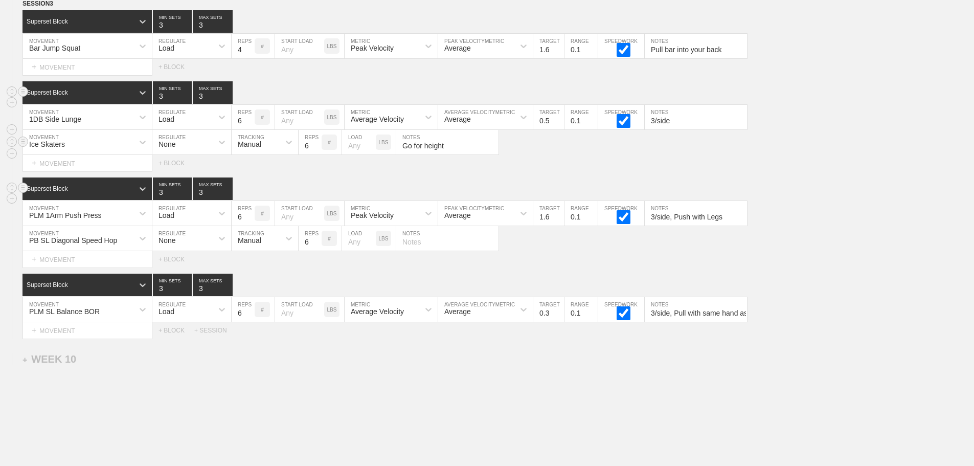
click at [804, 171] on div "Select... MOVEMENT + MOVEMENT + BLOCK" at bounding box center [487, 163] width 974 height 16
click at [429, 251] on input "text" at bounding box center [447, 238] width 102 height 25
type input "3/side"
click at [620, 155] on div "Ice Skaters MOVEMENT None REGULATE Manual TRACKING 6 REPS # LOAD LBS Go for hei…" at bounding box center [487, 142] width 974 height 25
click at [845, 222] on div "PLM 1Arm Push Press MOVEMENT Load REGULATE 6 REPS # START LOAD LBS Peak Velocit…" at bounding box center [487, 213] width 974 height 25
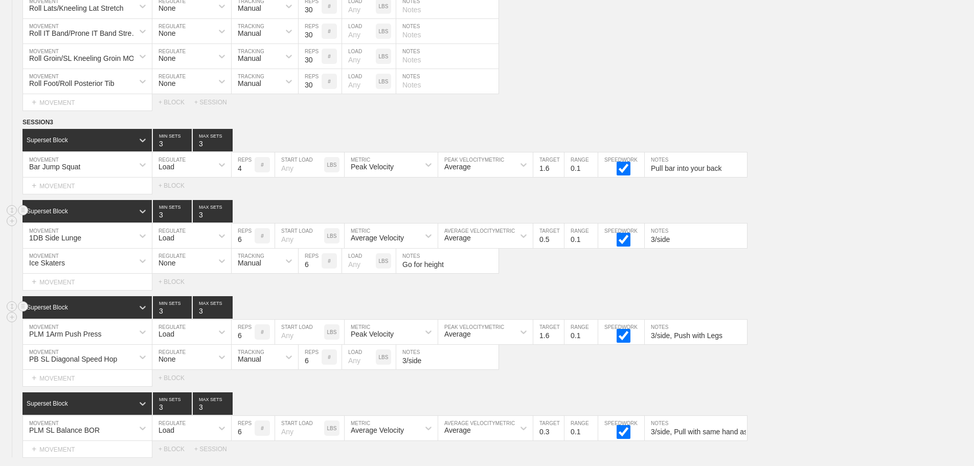
scroll to position [10091, 0]
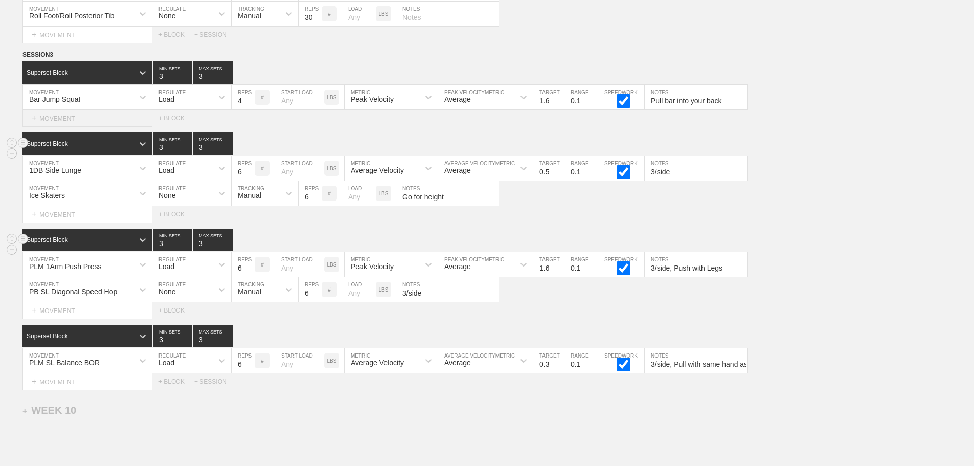
click at [63, 127] on div "+ MOVEMENT" at bounding box center [87, 118] width 130 height 17
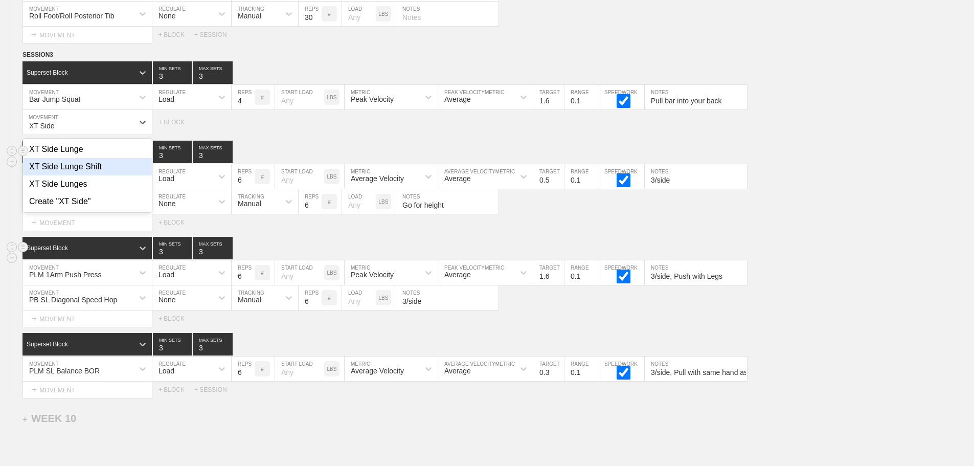
click at [75, 172] on div "XT Side Lunge Shift" at bounding box center [87, 166] width 129 height 17
type input "XT Side"
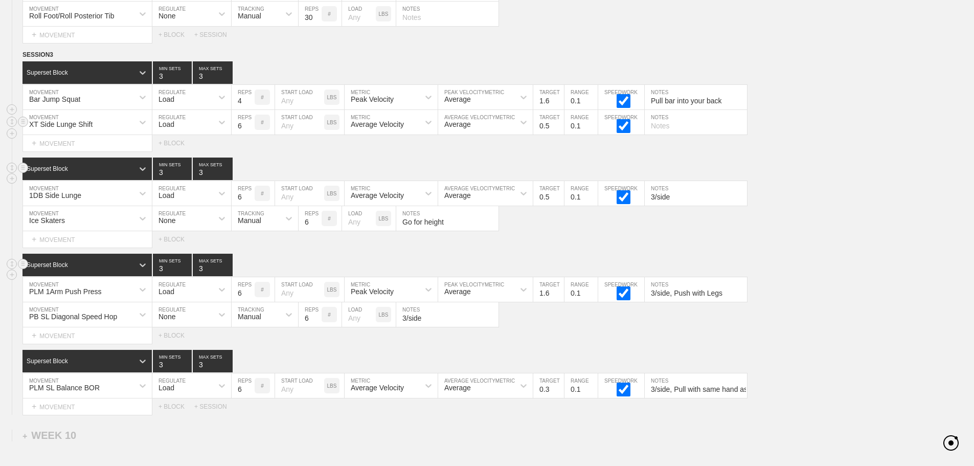
click at [183, 131] on div "Load" at bounding box center [182, 121] width 60 height 17
click at [202, 156] on div "None" at bounding box center [191, 149] width 79 height 17
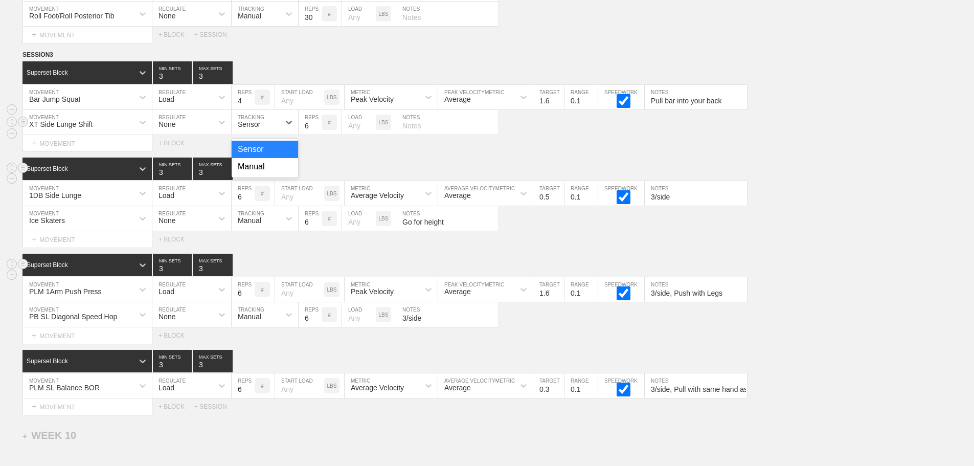
click at [241, 131] on div "Sensor" at bounding box center [256, 121] width 48 height 17
drag, startPoint x: 271, startPoint y: 178, endPoint x: 294, endPoint y: 149, distance: 37.1
click at [271, 175] on div "Manual" at bounding box center [265, 166] width 66 height 17
click at [304, 134] on input "6" at bounding box center [310, 122] width 23 height 25
type input "8"
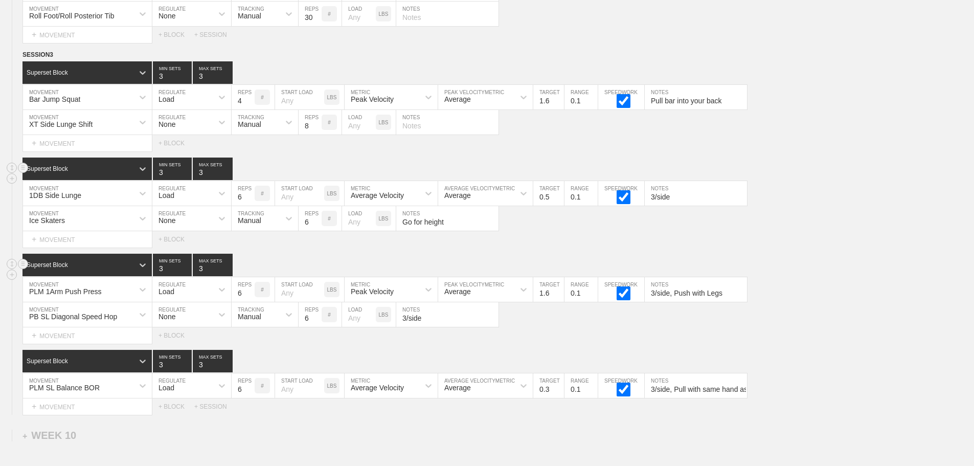
click at [559, 148] on div "Select... MOVEMENT + MOVEMENT + BLOCK" at bounding box center [487, 143] width 974 height 16
click at [67, 243] on div "+ MOVEMENT" at bounding box center [87, 239] width 130 height 17
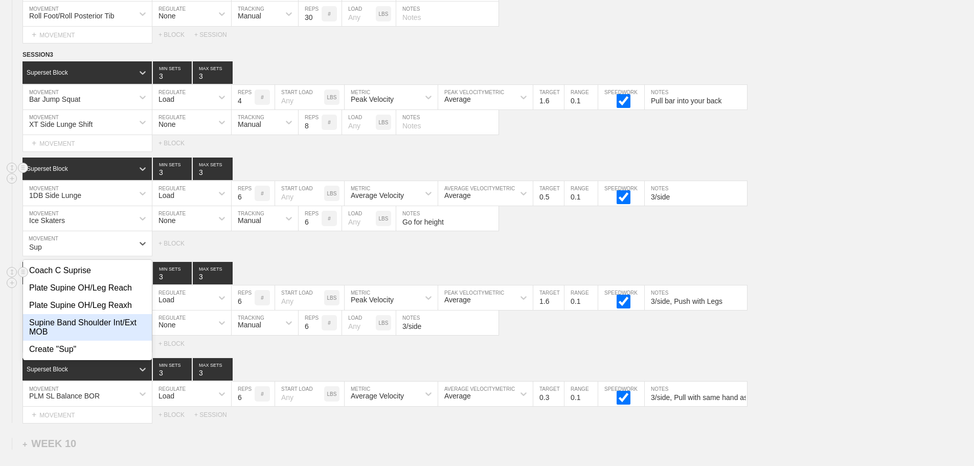
click at [95, 337] on div "Supine Band Shoulder Int/Ext MOB" at bounding box center [87, 327] width 129 height 27
type input "Sup"
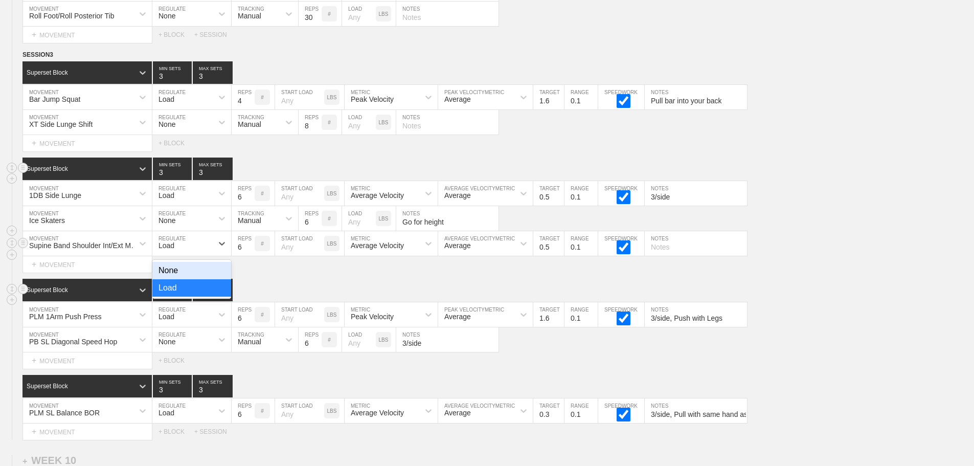
click at [207, 249] on div "Load" at bounding box center [182, 243] width 60 height 17
click at [208, 275] on div "None" at bounding box center [191, 270] width 79 height 17
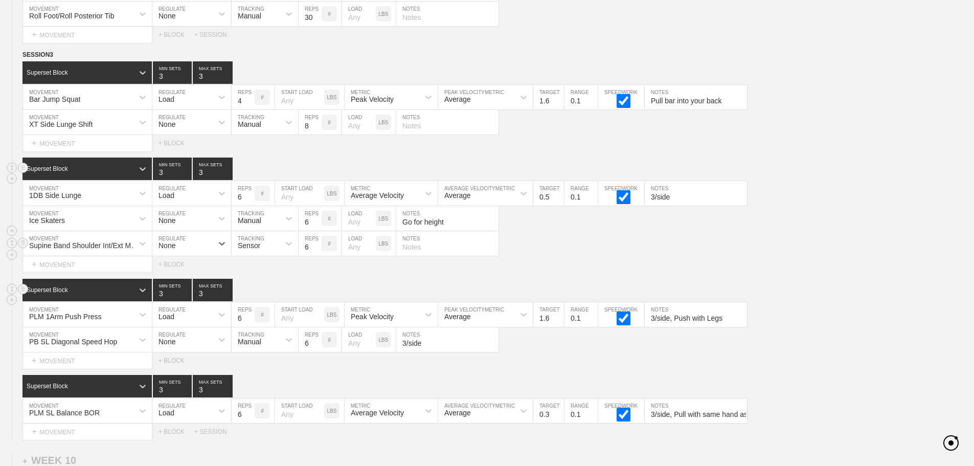
click at [253, 249] on div "Sensor" at bounding box center [249, 245] width 22 height 8
click at [261, 293] on div "Manual" at bounding box center [265, 287] width 66 height 17
click at [302, 256] on input "6" at bounding box center [310, 243] width 23 height 25
type input "812"
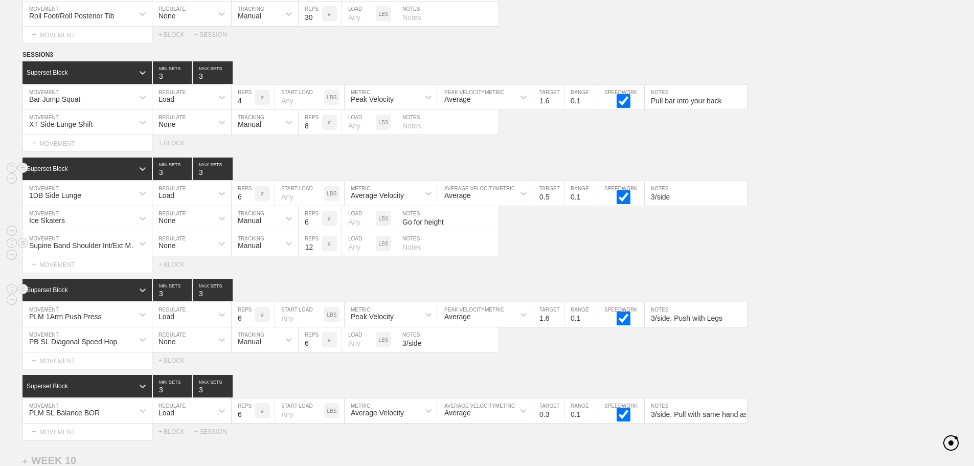
scroll to position [0, 0]
type input "+"
type input "6/side"
click at [422, 134] on input "text" at bounding box center [447, 122] width 102 height 25
type input "4/side"
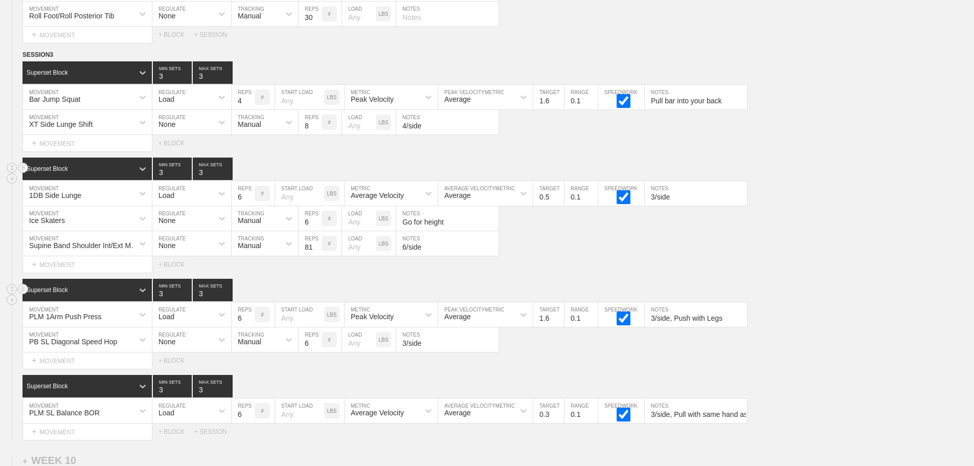
click at [578, 151] on div "Select... MOVEMENT + MOVEMENT + BLOCK" at bounding box center [487, 143] width 974 height 16
click at [309, 255] on input "812" at bounding box center [310, 243] width 23 height 25
type input "12"
click at [587, 241] on div "Supine Band Shoulder Int/Ext MOB MOVEMENT None REGULATE Manual TRACKING 12 REPS…" at bounding box center [487, 243] width 974 height 25
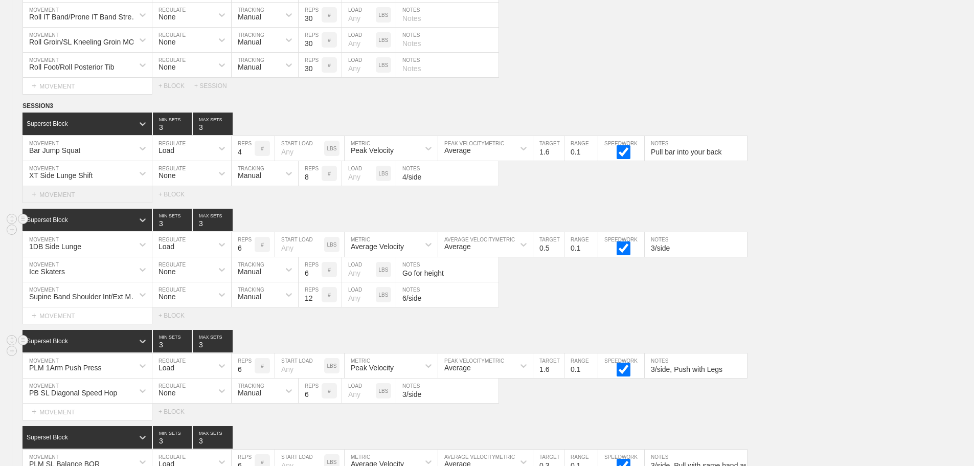
click at [66, 203] on div "+ MOVEMENT" at bounding box center [87, 194] width 130 height 17
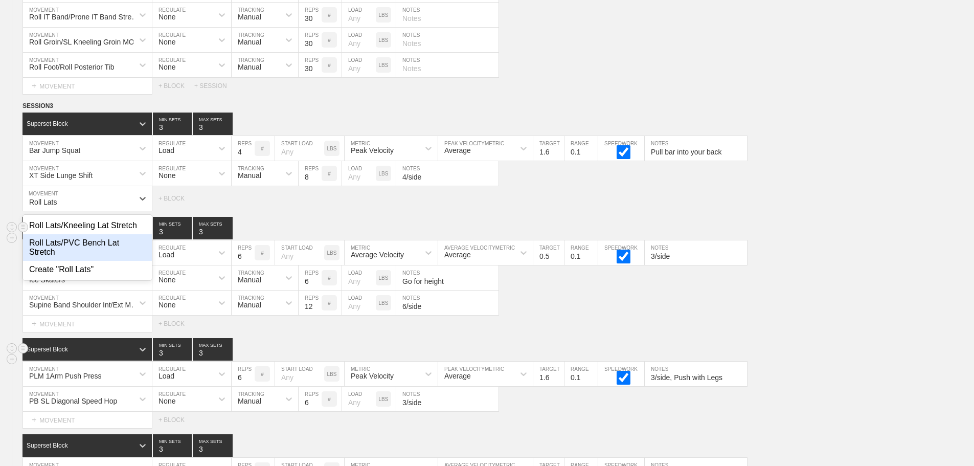
click at [50, 248] on div "Roll Lats/PVC Bench Lat Stretch" at bounding box center [87, 247] width 129 height 27
type input "Roll Lats"
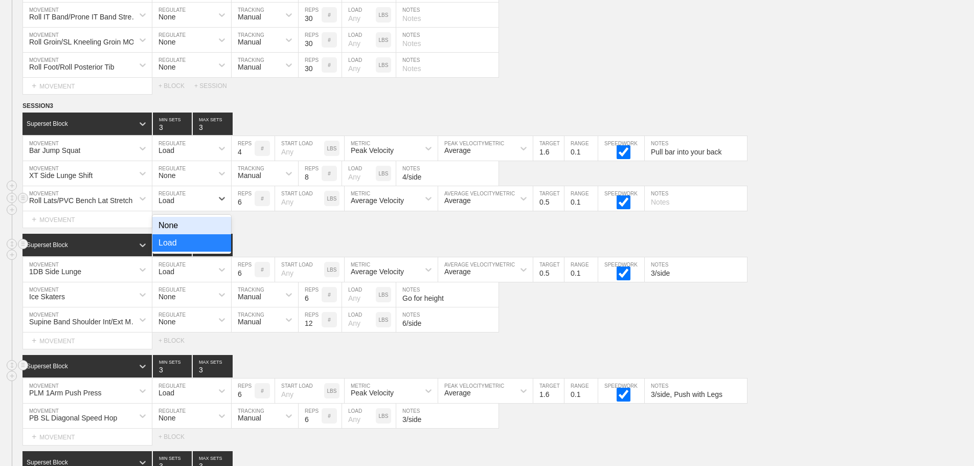
click at [181, 207] on div "Load" at bounding box center [182, 198] width 60 height 17
click at [190, 231] on div "None" at bounding box center [191, 225] width 79 height 17
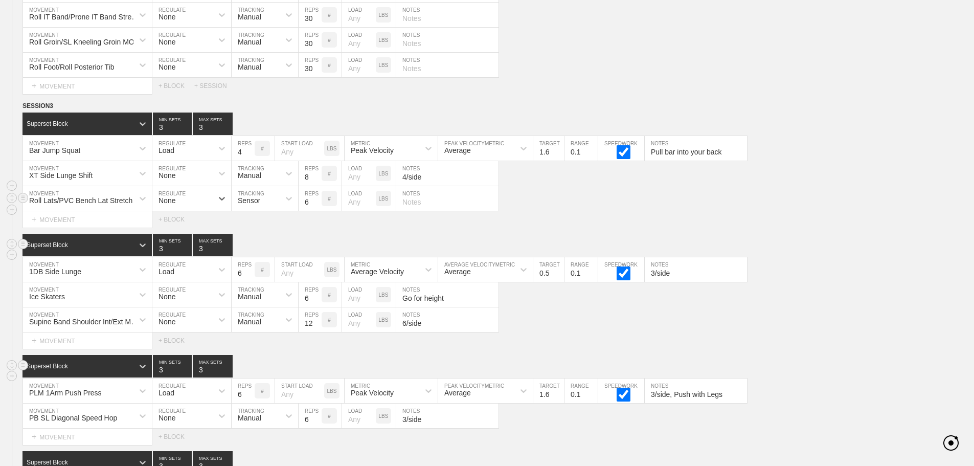
click at [244, 204] on div "Sensor" at bounding box center [249, 200] width 22 height 8
click at [268, 252] on div "Manual" at bounding box center [265, 242] width 66 height 17
click at [306, 208] on input "6" at bounding box center [310, 198] width 23 height 25
type input "10"
click at [419, 206] on input "text" at bounding box center [447, 198] width 102 height 25
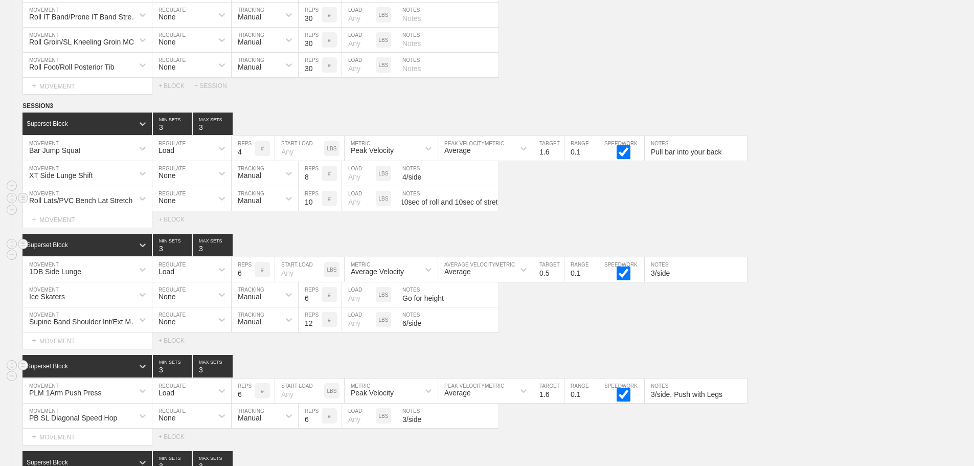
scroll to position [0, 10]
type input "10sec of roll and 10sec of stretch"
click at [788, 246] on div "Superset Block 3 MIN SETS 3 MAX SETS" at bounding box center [497, 245] width 951 height 22
click at [862, 244] on div "Superset Block 3 MIN SETS 3 MAX SETS" at bounding box center [497, 245] width 951 height 22
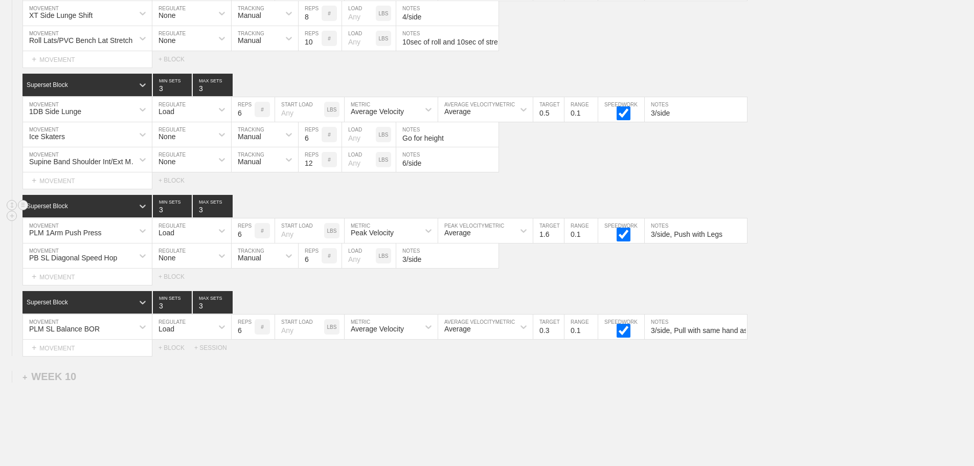
scroll to position [10277, 0]
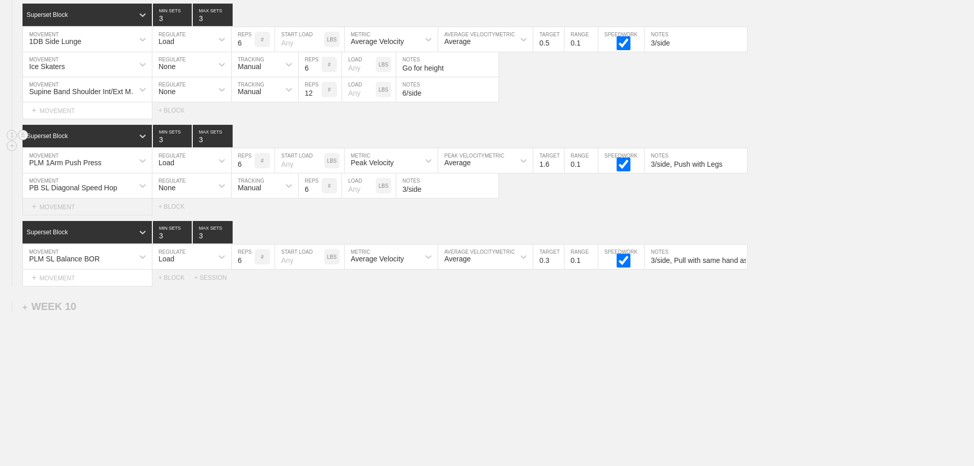
click at [53, 212] on div "+ MOVEMENT" at bounding box center [87, 206] width 130 height 17
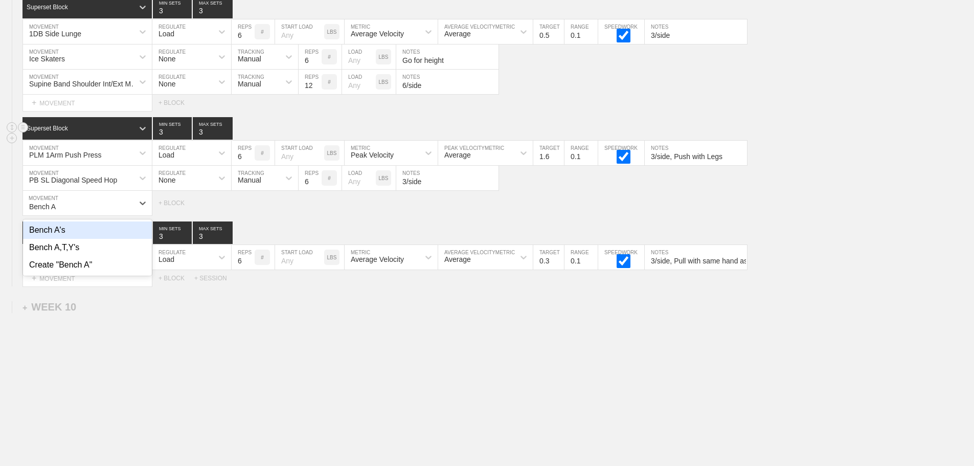
click at [63, 238] on div "Bench A's" at bounding box center [87, 229] width 129 height 17
type input "Bench A"
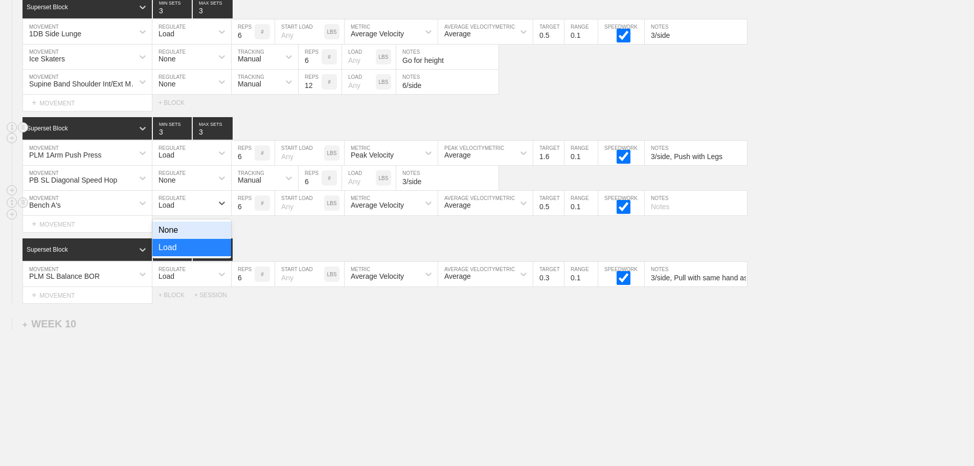
click at [206, 212] on div "Load" at bounding box center [182, 202] width 60 height 17
click at [210, 233] on div "None" at bounding box center [191, 229] width 79 height 17
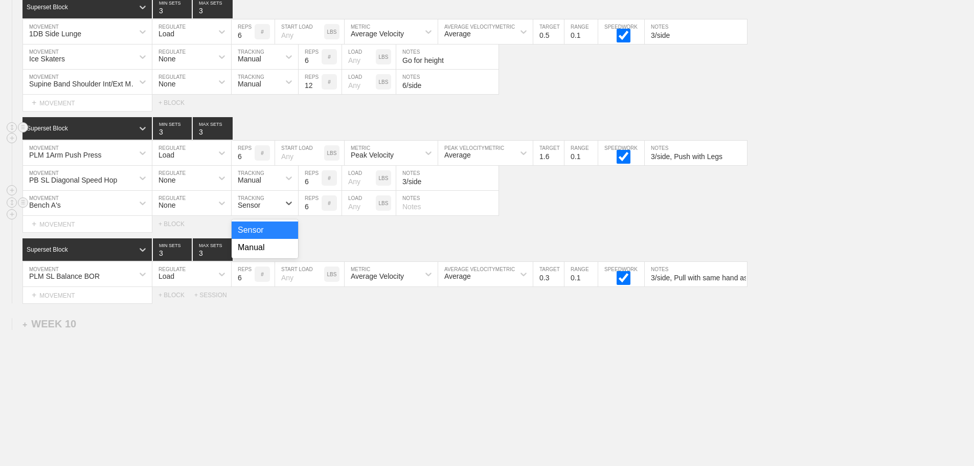
click at [278, 208] on div "Sensor" at bounding box center [256, 202] width 48 height 17
drag, startPoint x: 270, startPoint y: 258, endPoint x: 456, endPoint y: 221, distance: 188.8
click at [270, 256] on div "Manual" at bounding box center [265, 247] width 66 height 17
click at [460, 214] on input "text" at bounding box center [447, 203] width 102 height 25
type input "T"
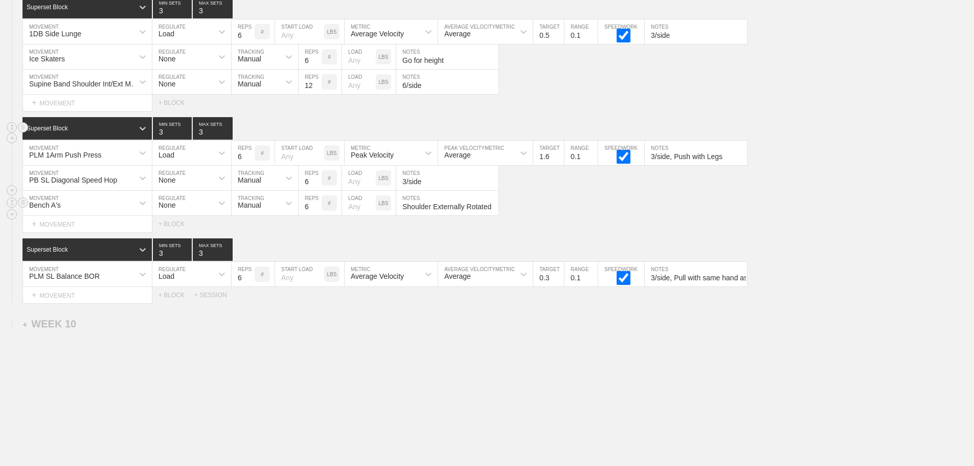
type input "Shoulder Externally Rotated"
click at [307, 214] on input "6" at bounding box center [310, 203] width 23 height 25
type input "10"
click at [356, 213] on input "number" at bounding box center [359, 203] width 34 height 25
type input "5"
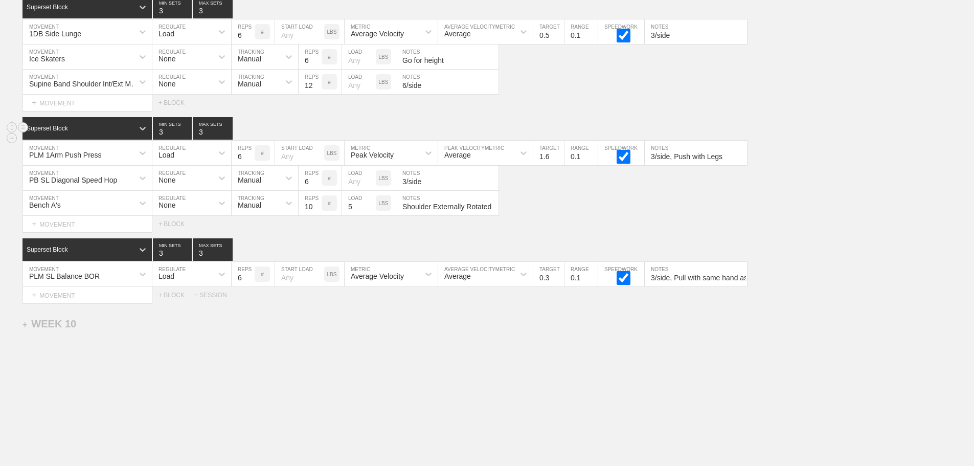
click at [662, 228] on div "Select... MOVEMENT + MOVEMENT + BLOCK" at bounding box center [487, 224] width 974 height 16
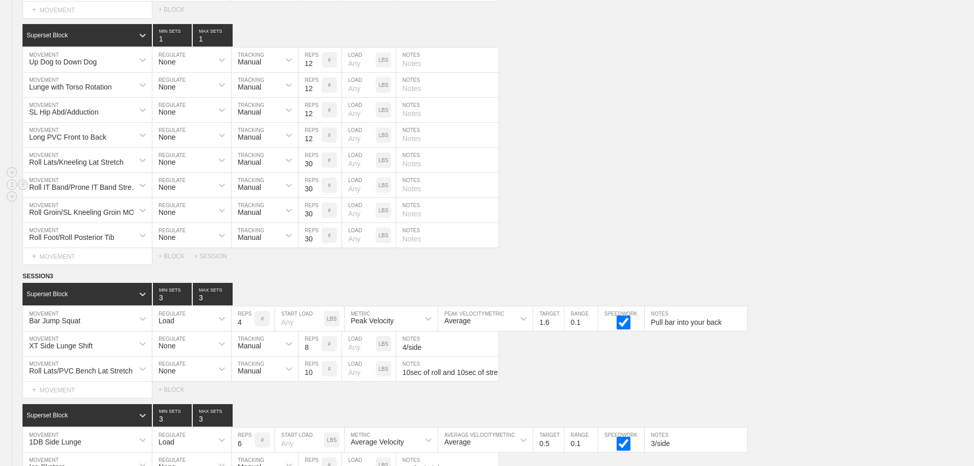
scroll to position [9868, 0]
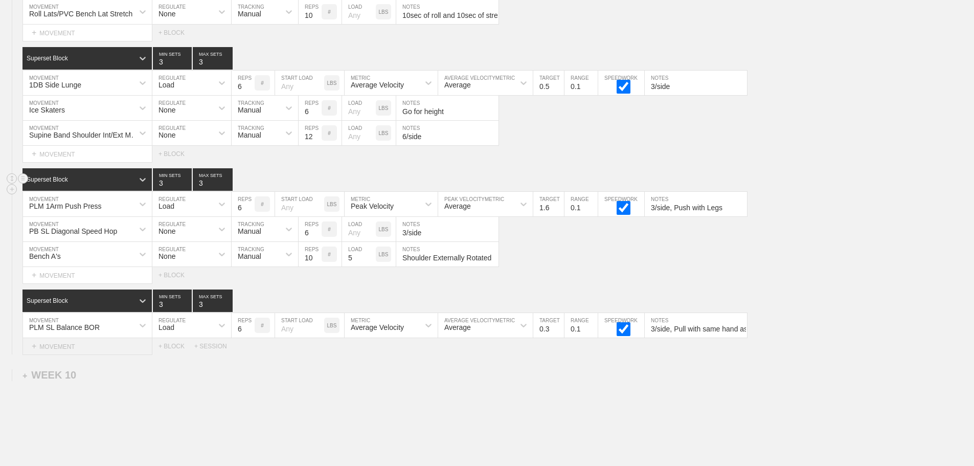
click at [87, 346] on div "+ MOVEMENT" at bounding box center [87, 346] width 130 height 17
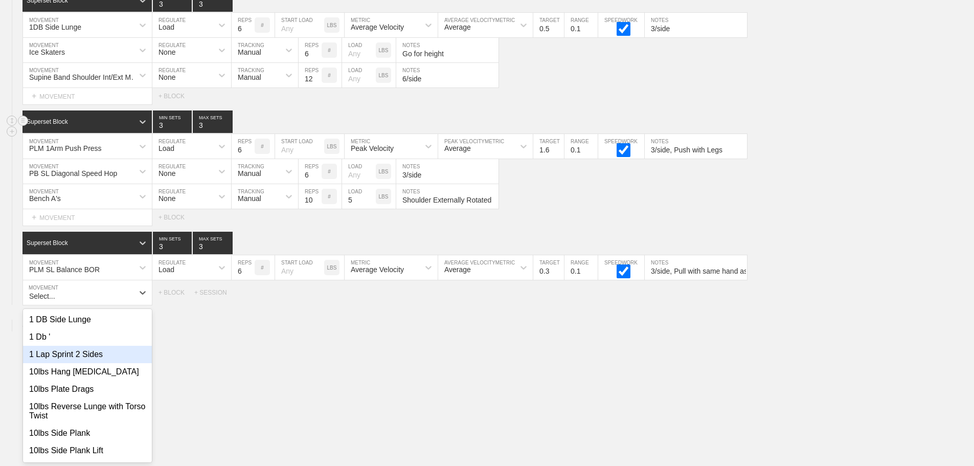
scroll to position [10292, 0]
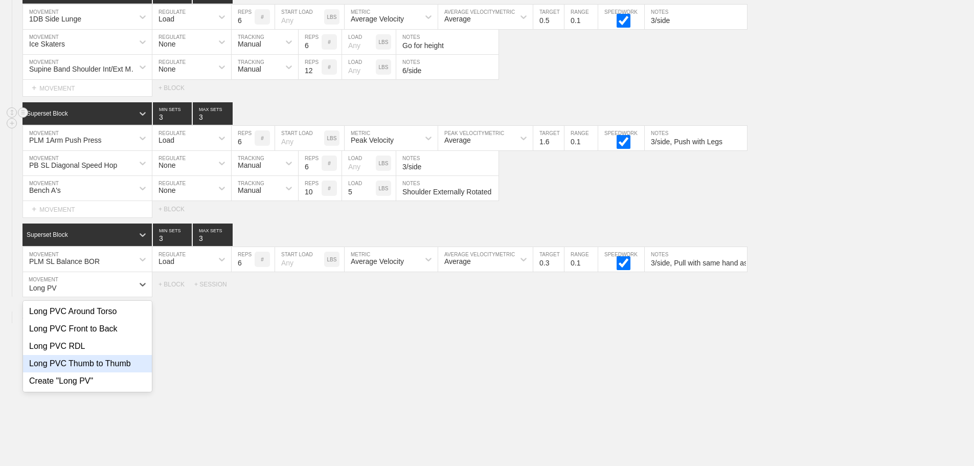
click at [127, 368] on div "Long PVC Thumb to Thumb" at bounding box center [87, 363] width 129 height 17
type input "Long PV"
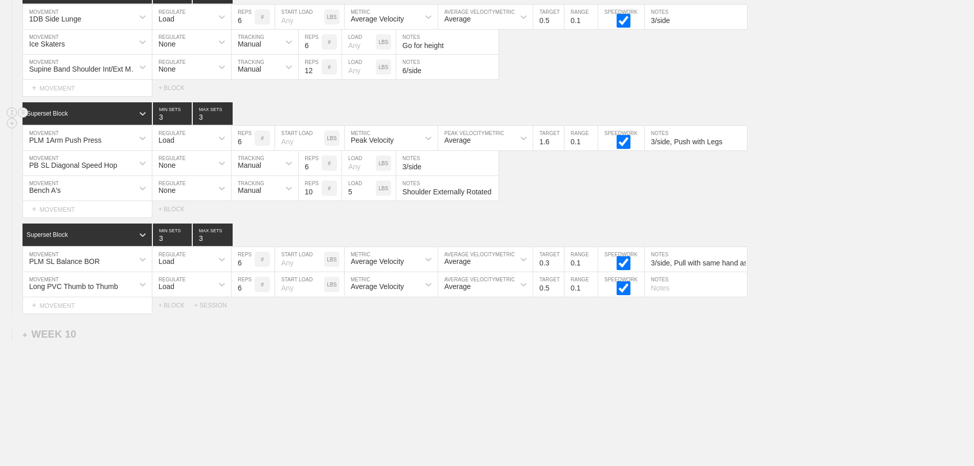
click at [185, 293] on div "Load" at bounding box center [182, 284] width 60 height 17
click at [194, 315] on div "None" at bounding box center [191, 311] width 79 height 17
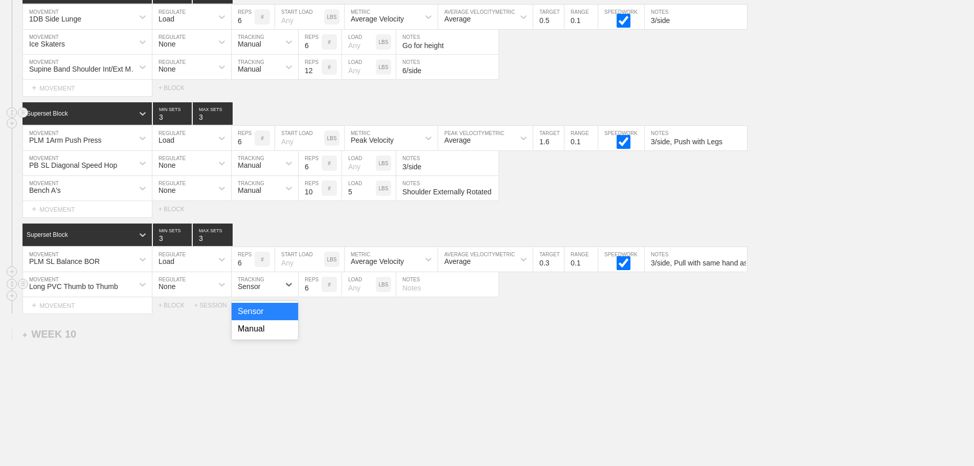
click at [262, 290] on div "Sensor" at bounding box center [256, 284] width 48 height 17
click at [257, 337] on div "Manual" at bounding box center [265, 328] width 66 height 17
click at [309, 297] on input "6" at bounding box center [310, 284] width 23 height 25
type input "10"
click at [411, 297] on input "text" at bounding box center [447, 284] width 102 height 25
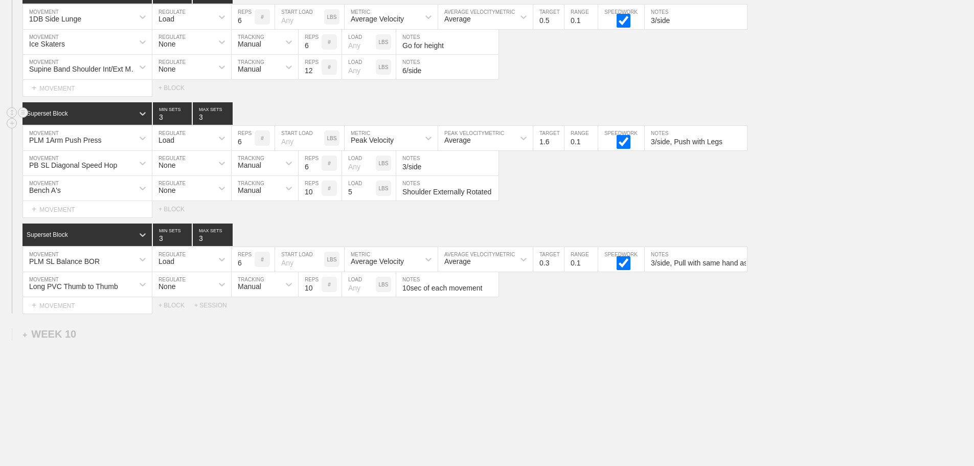
type input "10sec of each movement"
click at [704, 230] on div "SESSION 3 Superset Block 3 MIN SETS 3 MAX SETS DUPLICATE INSERT MOVEMENT AFTER …" at bounding box center [487, 80] width 974 height 465
click at [327, 291] on div "#" at bounding box center [329, 284] width 15 height 15
click at [330, 290] on p "AM RAP" at bounding box center [329, 284] width 15 height 11
click at [671, 213] on div "Select... MOVEMENT + MOVEMENT + BLOCK" at bounding box center [487, 209] width 974 height 16
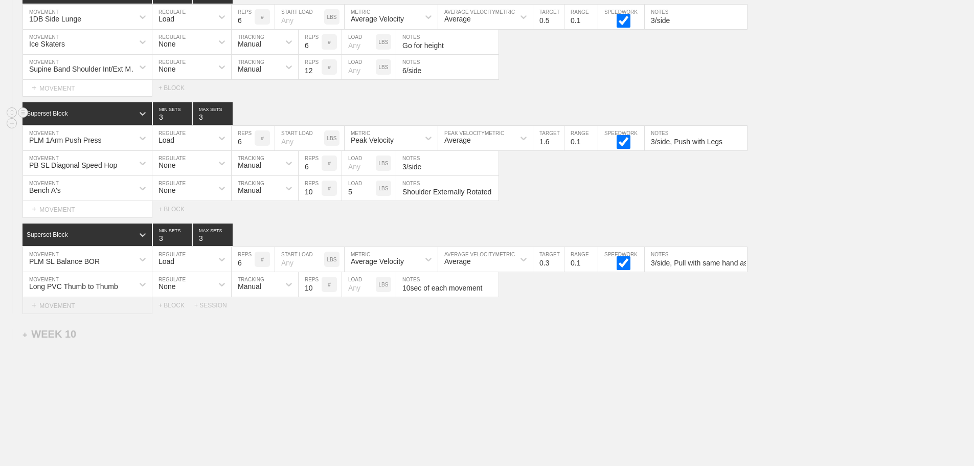
click at [72, 314] on div "+ MOVEMENT" at bounding box center [87, 305] width 130 height 17
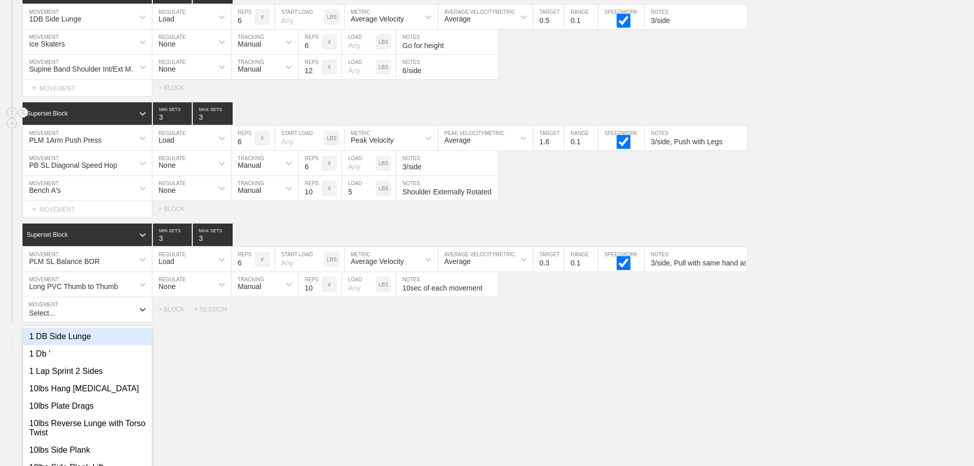
scroll to position [10317, 0]
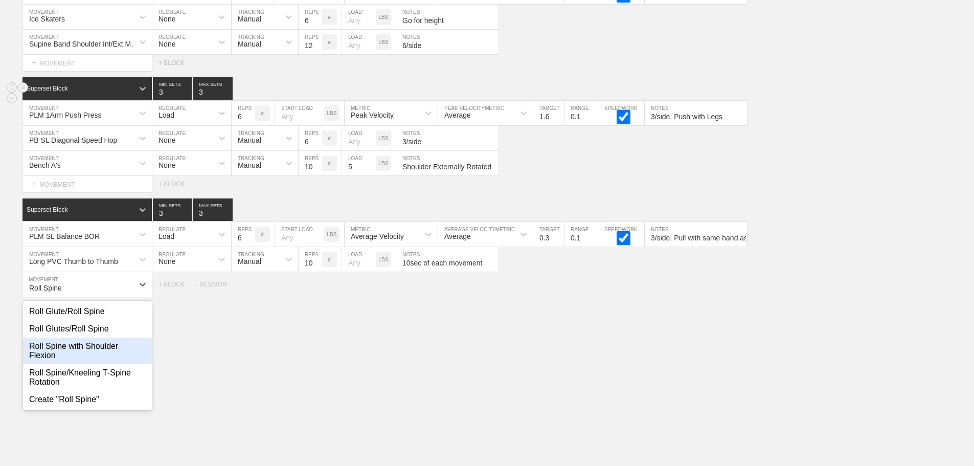
click at [80, 357] on div "Roll Spine with Shoulder Flexion" at bounding box center [87, 350] width 129 height 27
type input "Roll Spine"
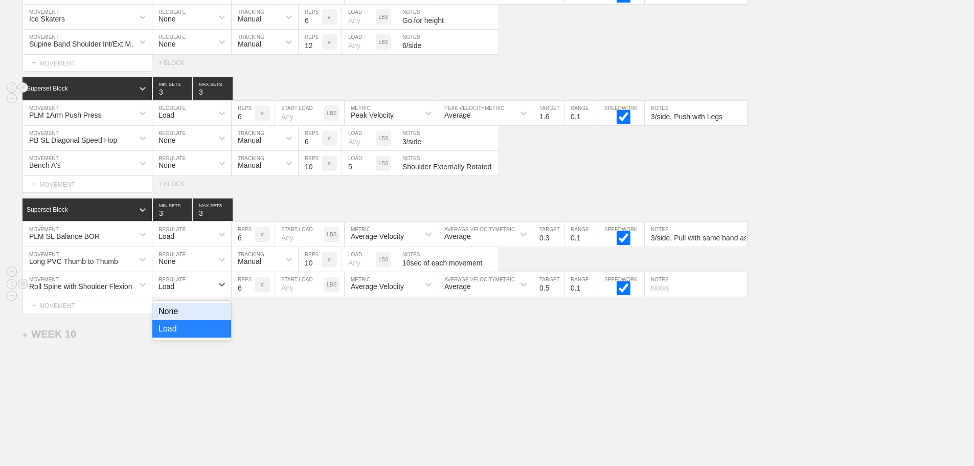
click at [181, 292] on div "Load" at bounding box center [182, 284] width 60 height 17
click at [193, 318] on div "None" at bounding box center [191, 311] width 79 height 17
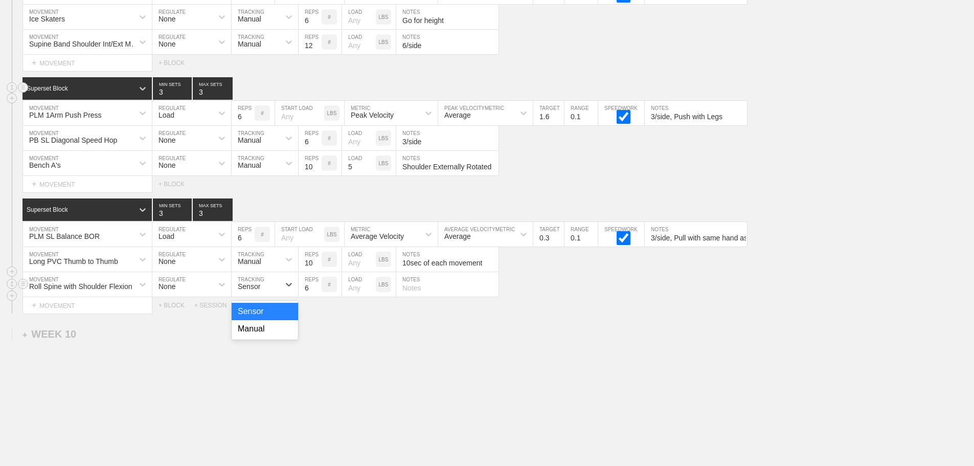
click at [253, 286] on div "Sensor" at bounding box center [256, 284] width 48 height 17
drag, startPoint x: 260, startPoint y: 339, endPoint x: 311, endPoint y: 305, distance: 61.5
click at [261, 337] on div "Manual" at bounding box center [265, 328] width 66 height 17
click at [305, 297] on input "6" at bounding box center [310, 284] width 23 height 25
type input "10"
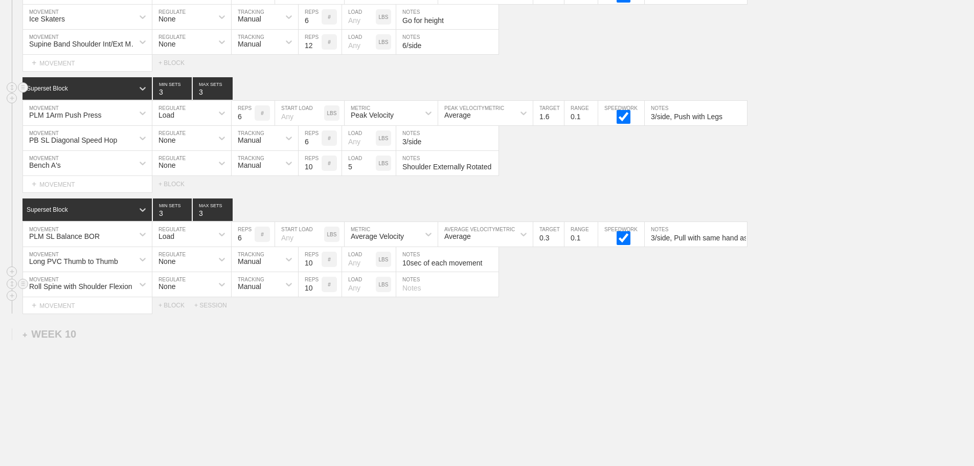
click at [349, 297] on input "number" at bounding box center [359, 284] width 34 height 25
type input "25"
click at [423, 297] on input "text" at bounding box center [447, 284] width 102 height 25
click at [308, 297] on input "10" at bounding box center [310, 284] width 23 height 25
type input "16"
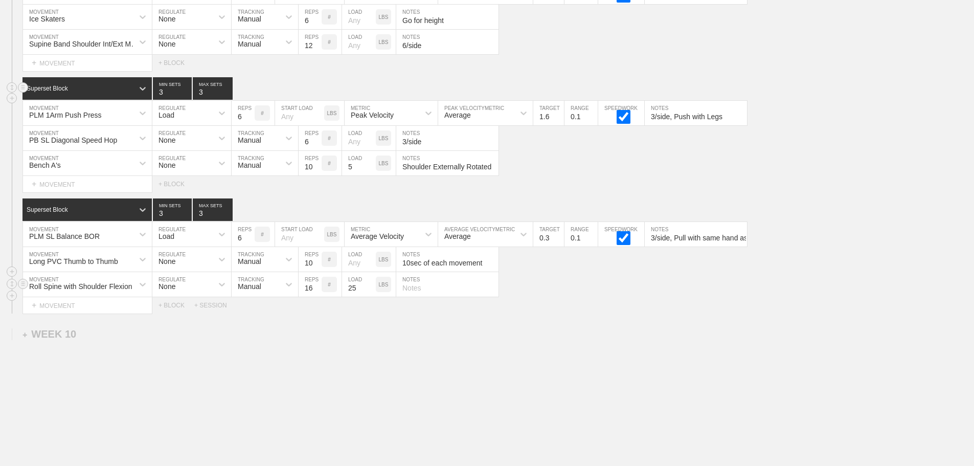
click at [409, 297] on input "text" at bounding box center [447, 284] width 102 height 25
type input "8/side"
click at [619, 190] on div "Select... MOVEMENT + MOVEMENT + BLOCK" at bounding box center [487, 184] width 974 height 16
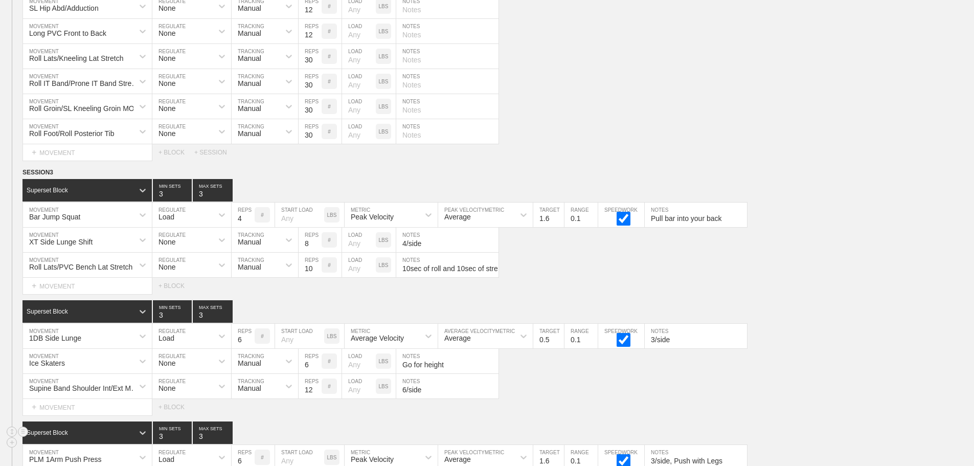
scroll to position [9857, 0]
